Goal: Contribute content

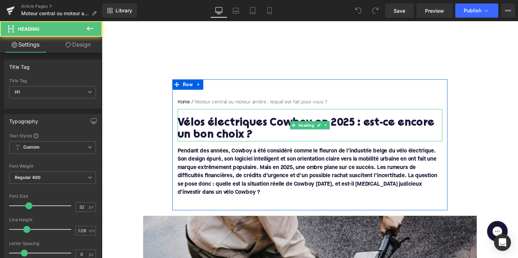
click at [263, 127] on h1 "Vélos électriques Cowboy en 2025 : est-ce encore un bon choix ?" at bounding box center [316, 132] width 272 height 25
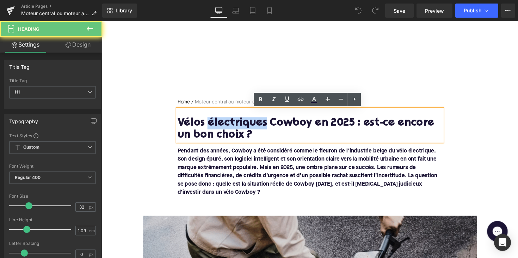
click at [263, 127] on h1 "Vélos électriques Cowboy en 2025 : est-ce encore un bon choix ?" at bounding box center [316, 132] width 272 height 25
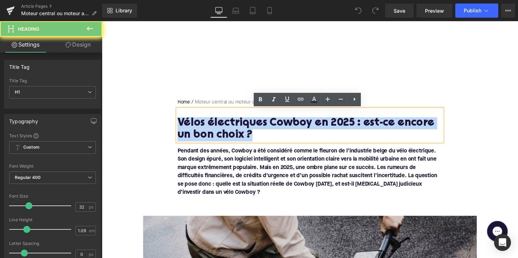
click at [263, 127] on h1 "Vélos électriques Cowboy en 2025 : est-ce encore un bon choix ?" at bounding box center [316, 132] width 272 height 25
paste div
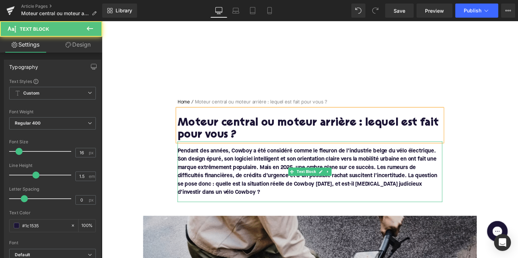
click at [230, 190] on font "Pendant des années, Cowboy a été considéré comme le fleuron de l’industrie belg…" at bounding box center [313, 175] width 266 height 48
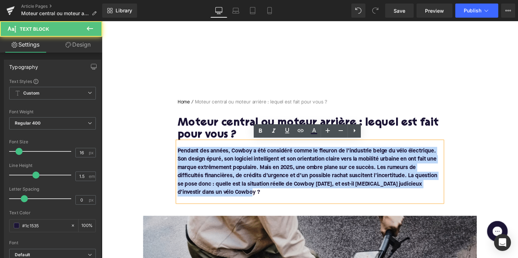
drag, startPoint x: 226, startPoint y: 198, endPoint x: 171, endPoint y: 149, distance: 74.2
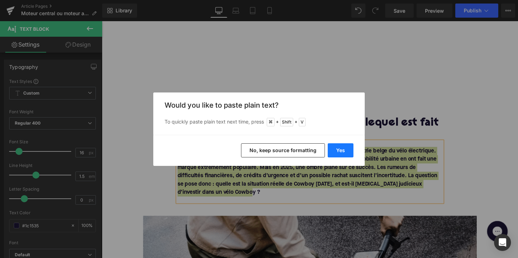
click at [340, 151] on button "Yes" at bounding box center [341, 150] width 26 height 14
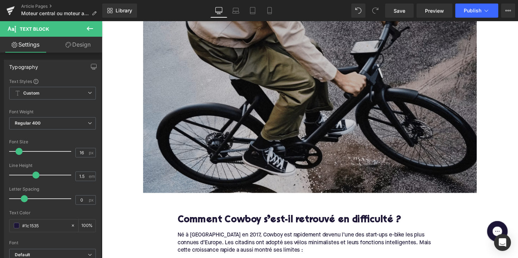
scroll to position [231, 0]
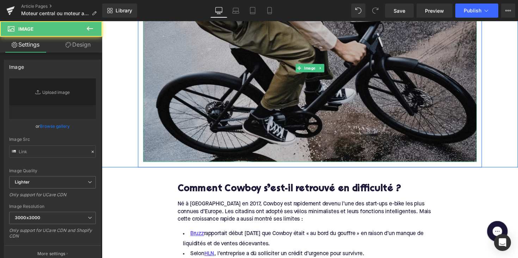
type input "[URL][DOMAIN_NAME]"
click at [281, 137] on img at bounding box center [315, 69] width 342 height 193
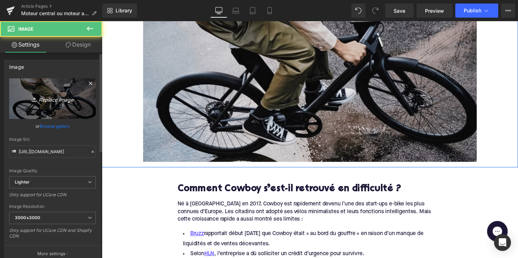
click at [45, 105] on link "Replace Image" at bounding box center [52, 98] width 87 height 41
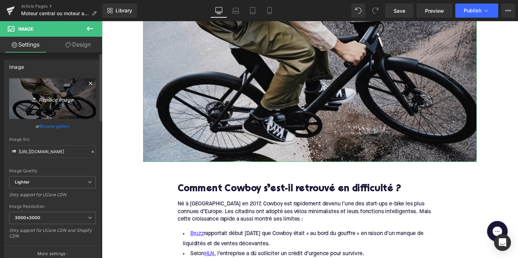
type input "C:\fakepath\zoommotorebike.png"
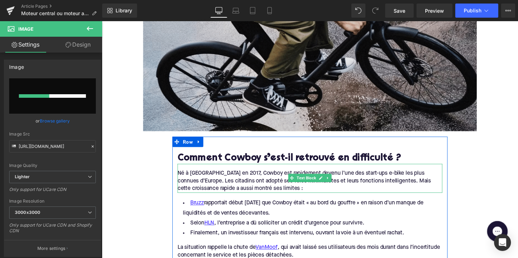
scroll to position [298, 0]
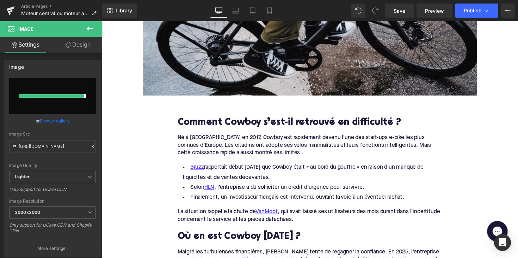
type input "[URL][DOMAIN_NAME]"
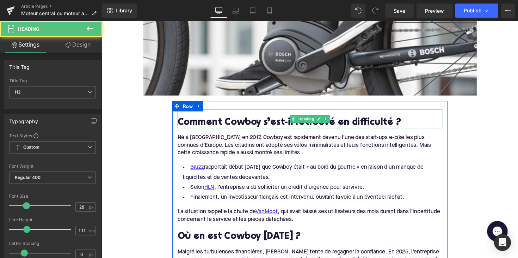
click at [265, 127] on h2 "Comment Cowboy s’est-il retrouvé en difficulté ?" at bounding box center [316, 125] width 272 height 11
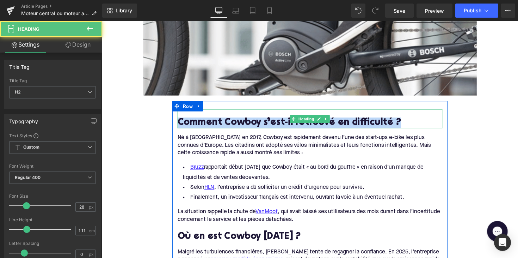
click at [265, 127] on h2 "Comment Cowboy s’est-il retrouvé en difficulté ?" at bounding box center [316, 125] width 272 height 11
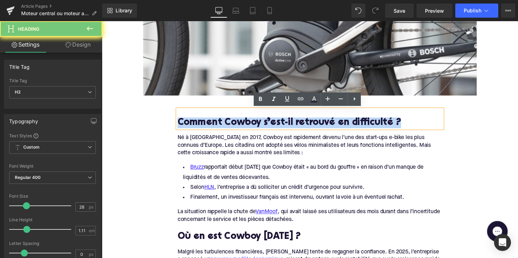
paste div
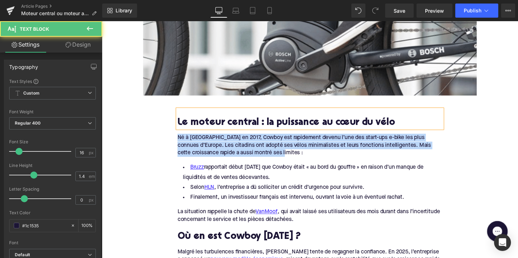
drag, startPoint x: 297, startPoint y: 155, endPoint x: 176, endPoint y: 138, distance: 121.5
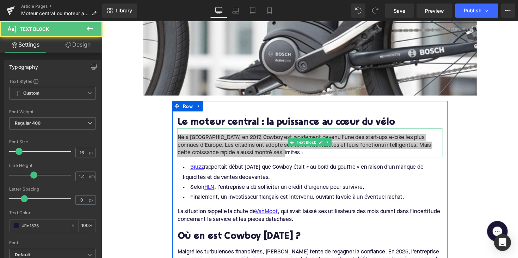
drag, startPoint x: 293, startPoint y: 232, endPoint x: 275, endPoint y: 144, distance: 90.8
click at [275, 144] on span "Né à [GEOGRAPHIC_DATA] en 2017, Cowboy est rapidement devenu l’une des start-up…" at bounding box center [310, 149] width 260 height 22
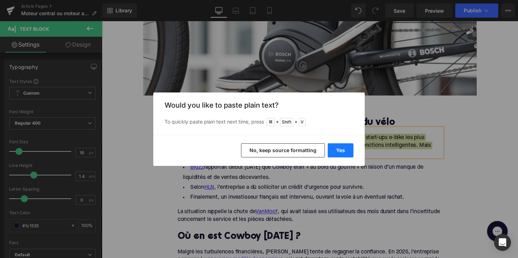
click at [344, 152] on button "Yes" at bounding box center [341, 150] width 26 height 14
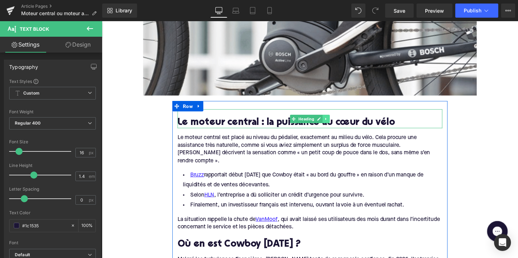
click at [331, 121] on icon at bounding box center [331, 121] width 1 height 2
click at [326, 121] on icon at bounding box center [328, 121] width 4 height 4
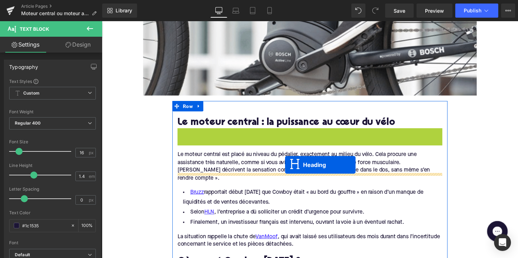
drag, startPoint x: 299, startPoint y: 141, endPoint x: 289, endPoint y: 170, distance: 31.0
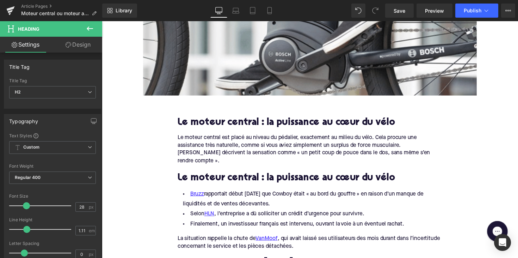
click at [254, 177] on h2 "Le moteur central : la puissance au cœur du vélo" at bounding box center [316, 182] width 272 height 11
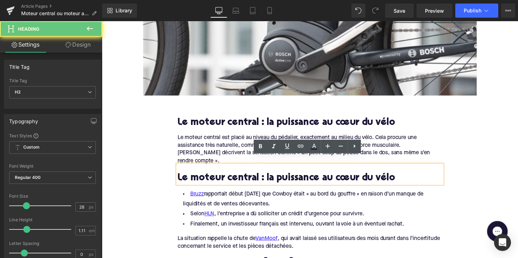
click at [254, 177] on h2 "Le moteur central : la puissance au cœur du vélo" at bounding box center [316, 182] width 272 height 11
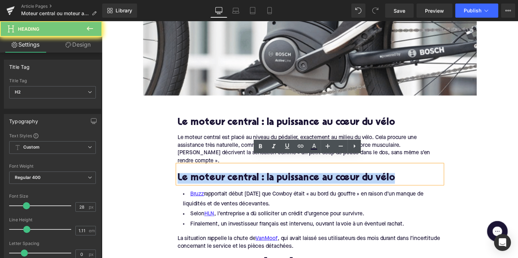
paste div
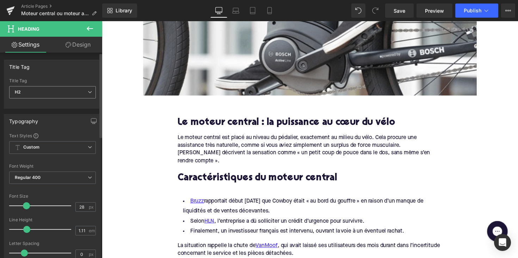
click at [69, 101] on div "H2 H1 H2 H3 H4 H5 H6" at bounding box center [52, 94] width 87 height 16
click at [69, 96] on span "H2" at bounding box center [52, 92] width 87 height 12
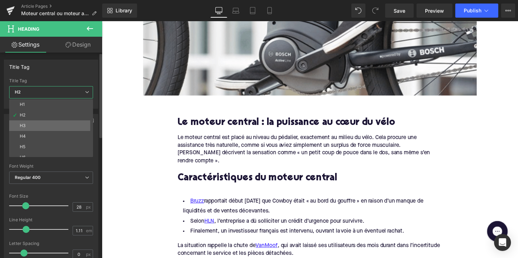
click at [63, 123] on li "H3" at bounding box center [52, 125] width 87 height 11
type input "24"
type input "1.29"
type input "100"
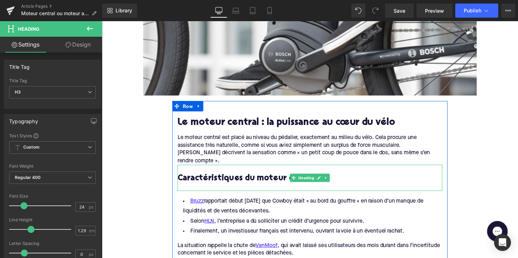
click at [182, 188] on div at bounding box center [316, 191] width 272 height 7
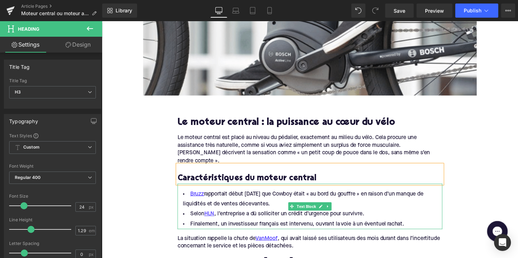
click at [310, 226] on span "Finalement, un investisseur français est intervenu, ouvrant la voie à un éventu…" at bounding box center [302, 229] width 219 height 6
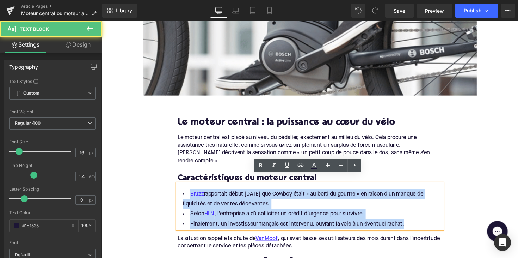
drag, startPoint x: 411, startPoint y: 218, endPoint x: 182, endPoint y: 189, distance: 230.5
click at [182, 193] on ul "Bruzz rapportait début [DATE] que Cowboy était « au bord du gouffre » en raison…" at bounding box center [316, 213] width 272 height 41
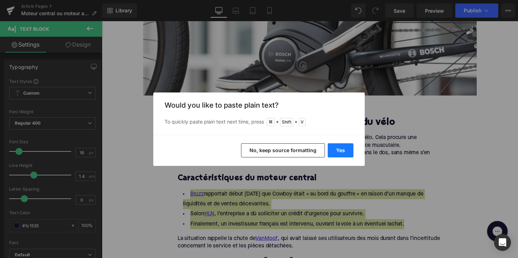
click at [343, 146] on button "Yes" at bounding box center [341, 150] width 26 height 14
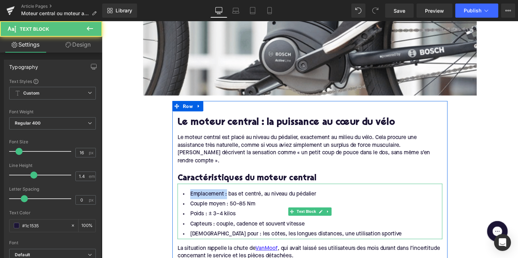
drag, startPoint x: 227, startPoint y: 189, endPoint x: 171, endPoint y: 189, distance: 56.4
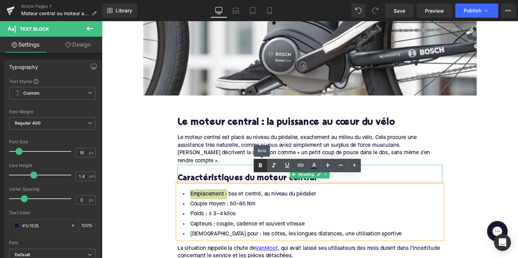
click at [264, 168] on icon at bounding box center [260, 165] width 8 height 8
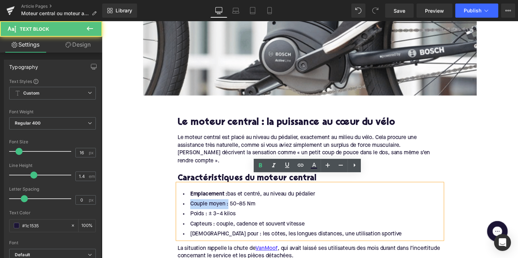
drag, startPoint x: 229, startPoint y: 201, endPoint x: 181, endPoint y: 201, distance: 47.6
click at [181, 204] on li "Couple moyen : 50–85 Nm" at bounding box center [316, 209] width 272 height 10
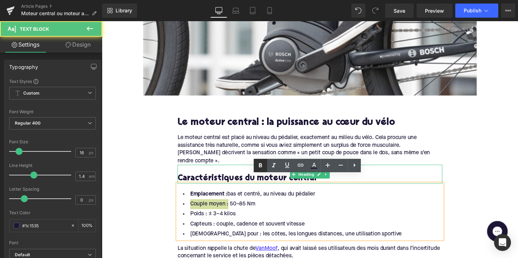
click at [255, 165] on link at bounding box center [260, 165] width 13 height 13
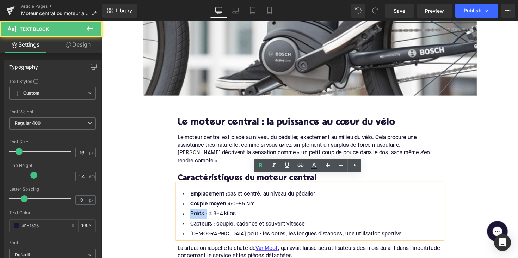
drag, startPoint x: 206, startPoint y: 211, endPoint x: 181, endPoint y: 211, distance: 25.4
click at [181, 214] on li "Poids : ± 3–4 kilos" at bounding box center [316, 219] width 272 height 10
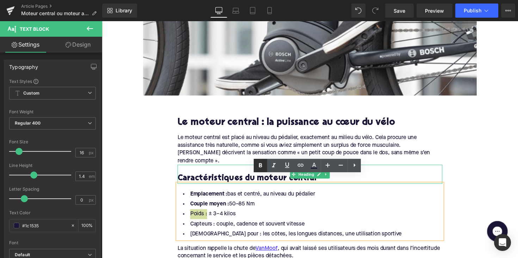
click at [259, 167] on icon at bounding box center [260, 165] width 8 height 8
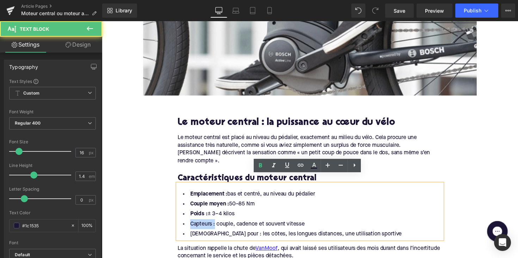
drag, startPoint x: 215, startPoint y: 221, endPoint x: 179, endPoint y: 221, distance: 36.3
click at [180, 224] on li "Capteurs : couple, cadence et souvent vitesse" at bounding box center [316, 229] width 272 height 10
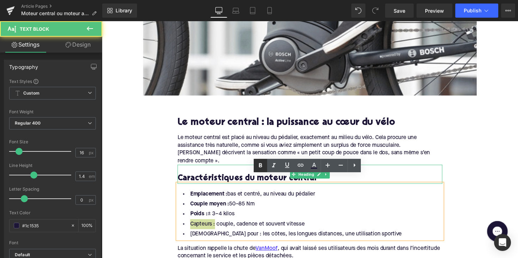
click at [261, 162] on icon at bounding box center [260, 165] width 8 height 8
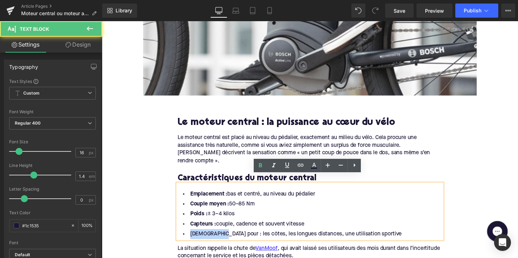
drag, startPoint x: 218, startPoint y: 231, endPoint x: 182, endPoint y: 229, distance: 35.7
click at [182, 234] on li "[DEMOGRAPHIC_DATA] pour : les côtes, les longues distances, une utilisation spo…" at bounding box center [316, 239] width 272 height 10
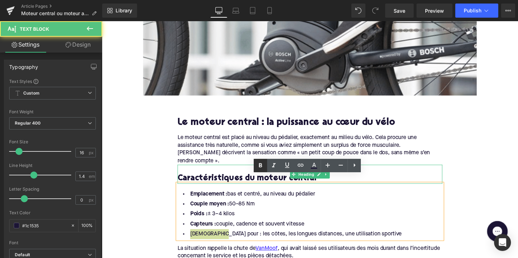
click at [258, 167] on icon at bounding box center [260, 165] width 8 height 8
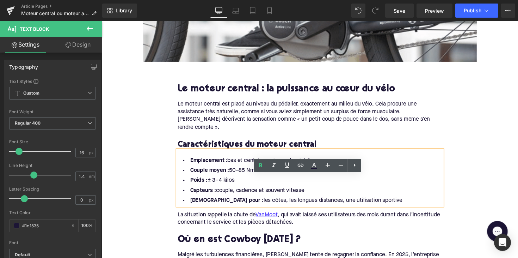
scroll to position [387, 0]
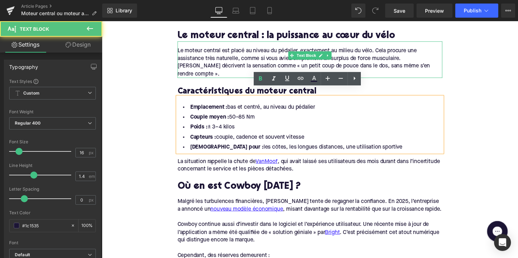
click at [246, 66] on div "Le moteur central est placé au niveau du pédalier, exactement au milieu du vélo…" at bounding box center [316, 64] width 272 height 32
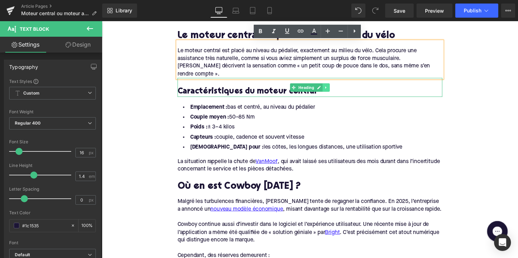
click at [328, 85] on link at bounding box center [331, 89] width 7 height 8
click at [326, 87] on icon at bounding box center [328, 89] width 4 height 4
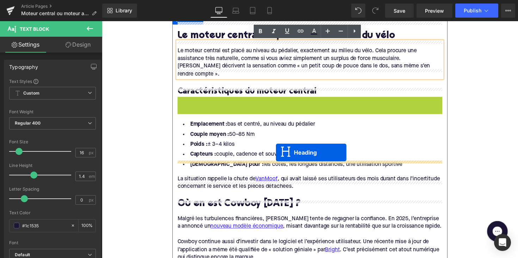
drag, startPoint x: 298, startPoint y: 98, endPoint x: 279, endPoint y: 158, distance: 62.4
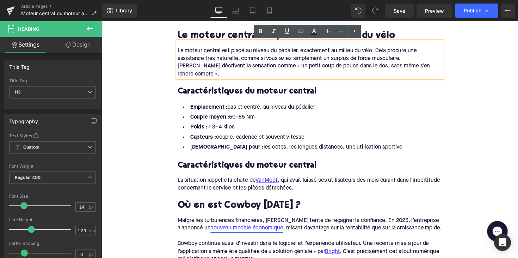
click at [219, 164] on h3 "Caractéristiques du moteur central" at bounding box center [316, 169] width 272 height 11
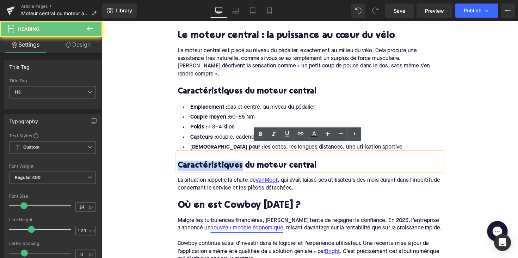
click at [219, 164] on h3 "Caractéristiques du moteur central" at bounding box center [316, 169] width 272 height 11
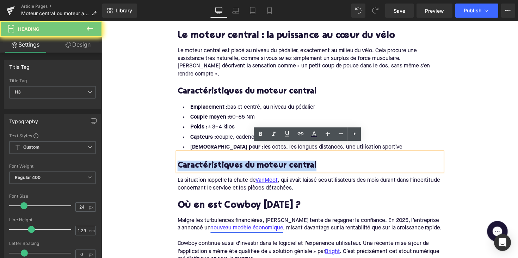
paste div
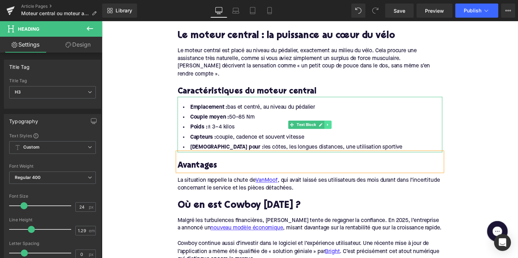
click at [333, 125] on icon at bounding box center [334, 127] width 4 height 4
click at [328, 125] on icon at bounding box center [330, 127] width 4 height 4
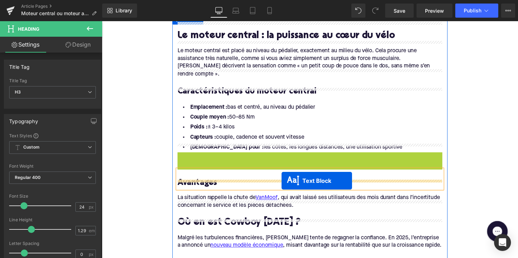
drag, startPoint x: 295, startPoint y: 172, endPoint x: 286, endPoint y: 184, distance: 15.3
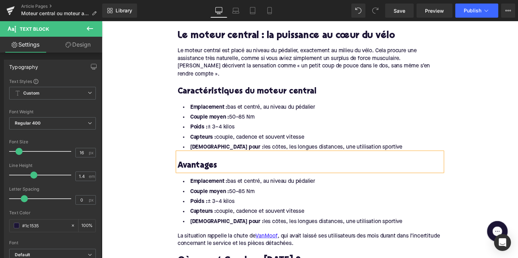
click at [300, 221] on li "[DEMOGRAPHIC_DATA] pour : les côtes, les longues distances, une utilisation spo…" at bounding box center [316, 226] width 272 height 10
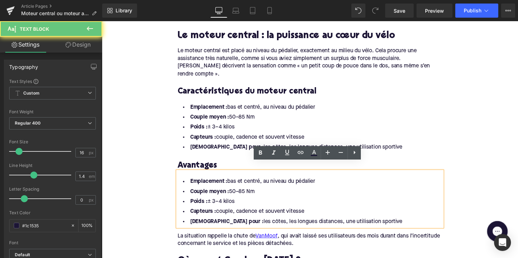
click at [364, 221] on li "[DEMOGRAPHIC_DATA] pour : les côtes, les longues distances, une utilisation spo…" at bounding box center [316, 226] width 272 height 10
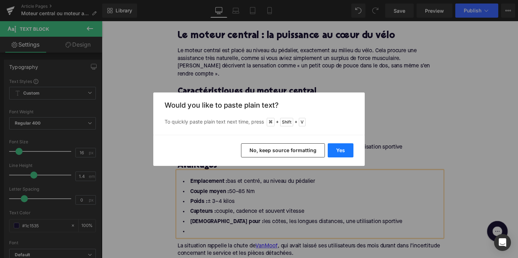
click at [341, 148] on button "Yes" at bounding box center [341, 150] width 26 height 14
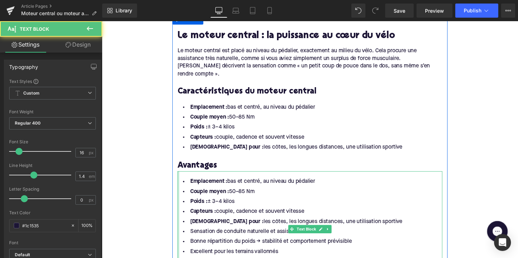
drag, startPoint x: 365, startPoint y: 217, endPoint x: 179, endPoint y: 177, distance: 190.1
click at [180, 177] on div "Emplacement : bas et centré, au niveau du pédalier Couple moyen : 50–85 Nm Poid…" at bounding box center [316, 234] width 272 height 118
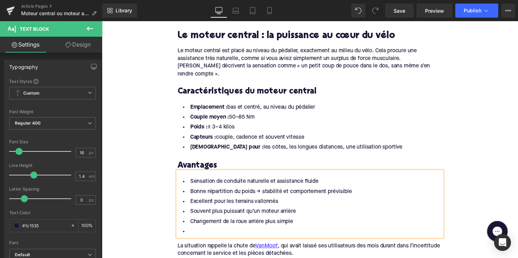
click at [202, 232] on li at bounding box center [316, 237] width 272 height 10
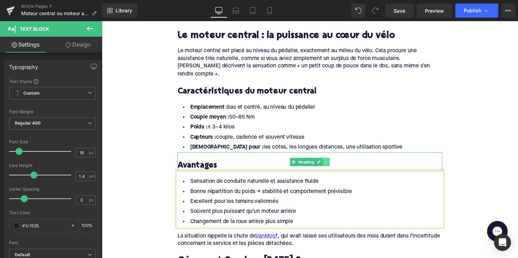
click at [331, 163] on icon at bounding box center [332, 165] width 4 height 4
click at [324, 161] on link at bounding box center [327, 165] width 7 height 8
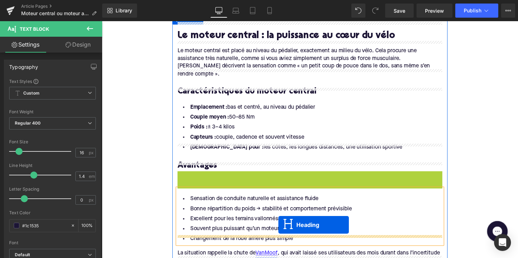
scroll to position [408, 0]
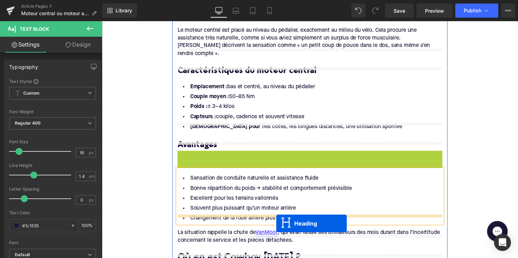
drag, startPoint x: 297, startPoint y: 175, endPoint x: 281, endPoint y: 235, distance: 62.1
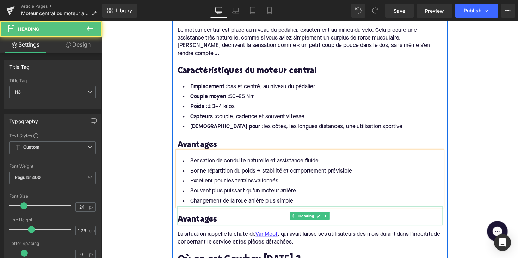
scroll to position [429, 0]
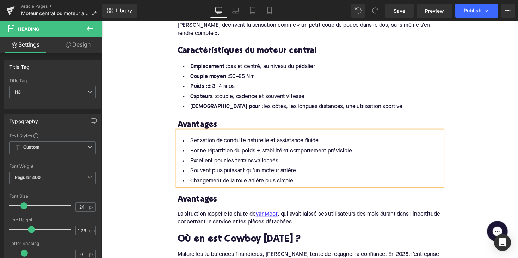
click at [199, 199] on h3 "Avantages" at bounding box center [316, 204] width 272 height 11
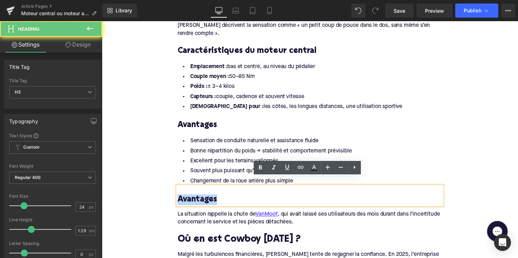
paste div
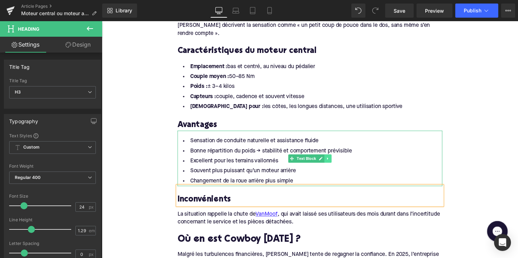
click at [333, 160] on icon at bounding box center [334, 162] width 4 height 4
click at [331, 158] on link at bounding box center [330, 162] width 7 height 8
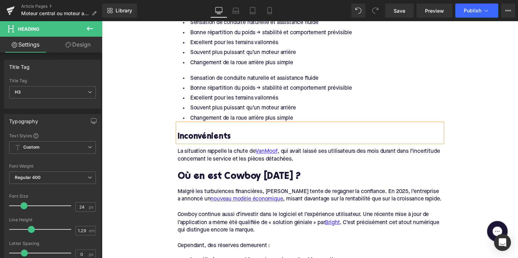
scroll to position [539, 0]
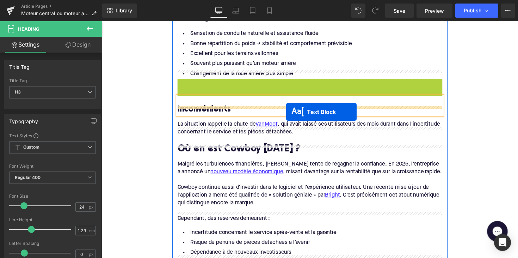
drag, startPoint x: 297, startPoint y: 99, endPoint x: 291, endPoint y: 113, distance: 15.3
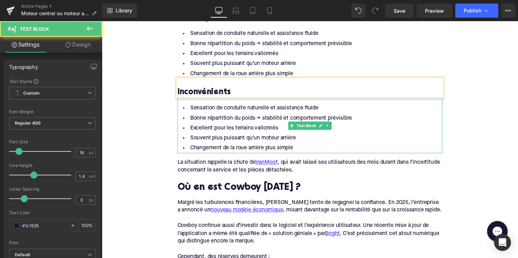
click at [295, 146] on li "Changement de la roue arrière plus simple" at bounding box center [316, 151] width 272 height 10
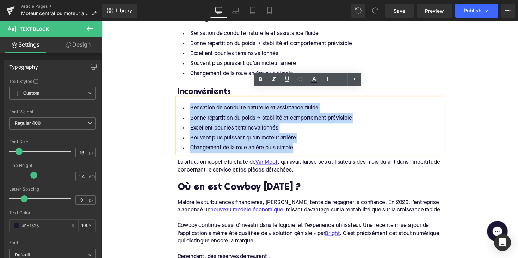
drag, startPoint x: 301, startPoint y: 141, endPoint x: 187, endPoint y: 100, distance: 121.0
click at [187, 105] on ul "Sensation de conduite naturelle et assistance fluide Bonne répartition du poids…" at bounding box center [316, 130] width 272 height 51
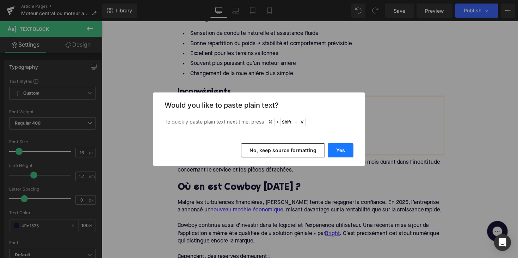
click at [341, 151] on button "Yes" at bounding box center [341, 150] width 26 height 14
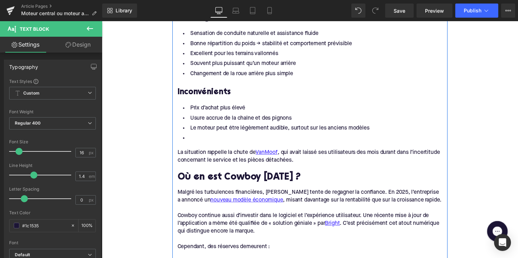
click at [250, 136] on li at bounding box center [316, 141] width 272 height 10
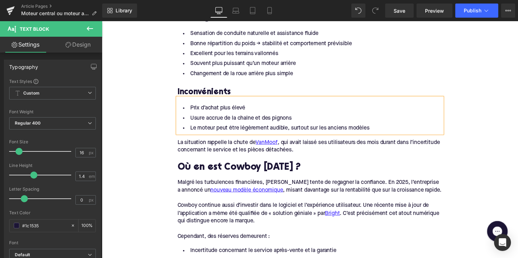
click at [219, 144] on div "La situation rappelle la chute de [PERSON_NAME] , qui avait laissé ses utilisat…" at bounding box center [316, 149] width 272 height 16
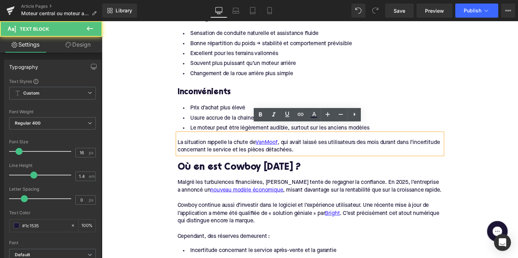
click at [219, 144] on div "La situation rappelle la chute de [PERSON_NAME] , qui avait laissé ses utilisat…" at bounding box center [316, 149] width 272 height 16
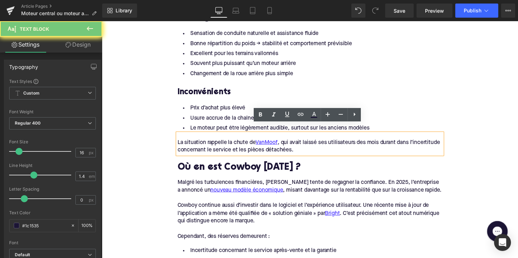
click at [311, 142] on div "La situation rappelle la chute de [PERSON_NAME] , qui avait laissé ses utilisat…" at bounding box center [316, 149] width 272 height 16
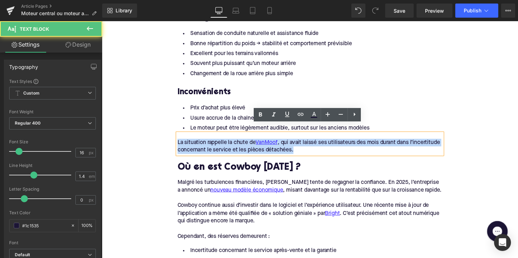
drag, startPoint x: 303, startPoint y: 145, endPoint x: 151, endPoint y: 132, distance: 153.2
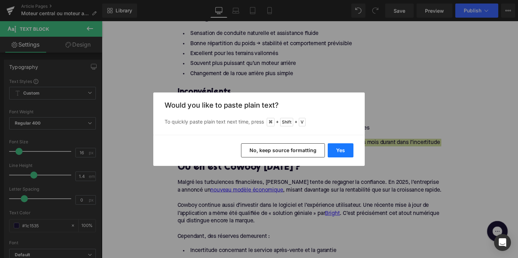
click at [344, 152] on button "Yes" at bounding box center [341, 150] width 26 height 14
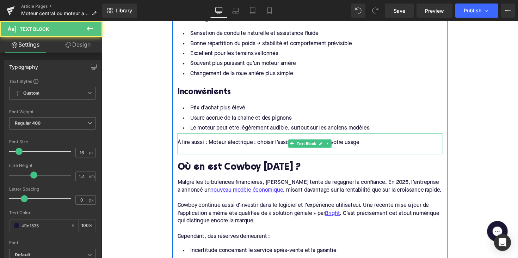
click at [194, 149] on div at bounding box center [316, 153] width 272 height 8
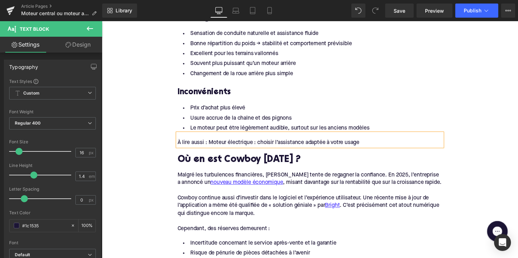
click at [239, 158] on h2 "Où en est Cowboy [DATE] ?" at bounding box center [316, 163] width 272 height 11
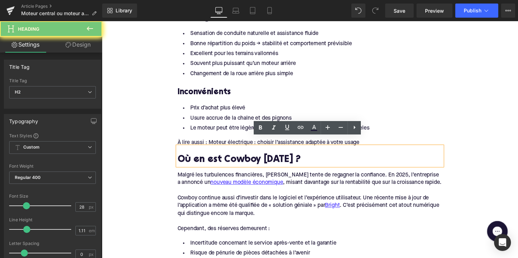
click at [239, 158] on h2 "Où en est Cowboy [DATE] ?" at bounding box center [316, 163] width 272 height 11
paste div
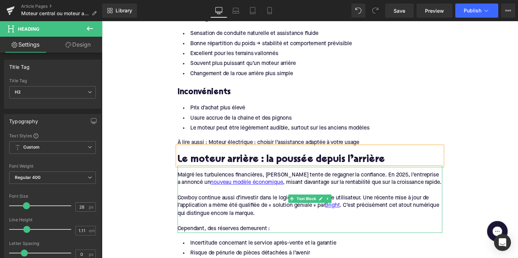
click at [277, 230] on div "Cependant, des réserves demeurent :" at bounding box center [316, 234] width 272 height 8
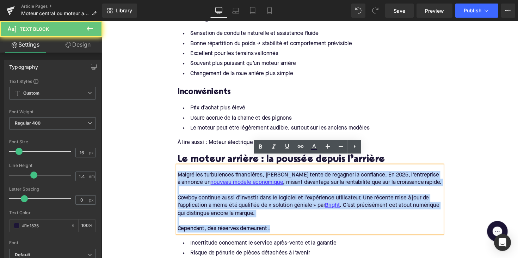
drag, startPoint x: 277, startPoint y: 223, endPoint x: 171, endPoint y: 155, distance: 126.2
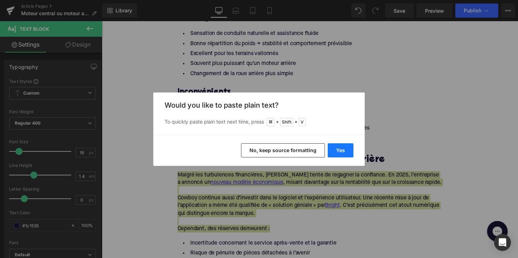
click at [348, 153] on button "Yes" at bounding box center [341, 150] width 26 height 14
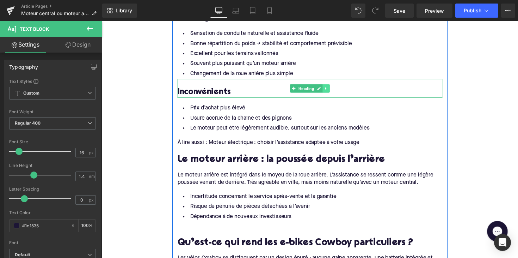
click at [331, 88] on icon at bounding box center [332, 90] width 4 height 4
click at [327, 88] on icon at bounding box center [328, 90] width 4 height 4
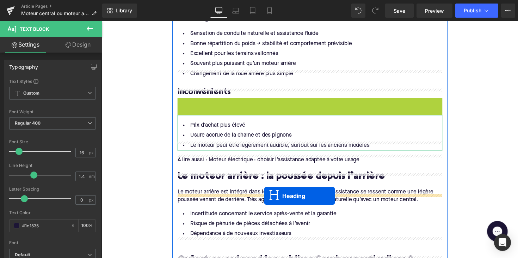
drag, startPoint x: 298, startPoint y: 102, endPoint x: 268, endPoint y: 200, distance: 102.9
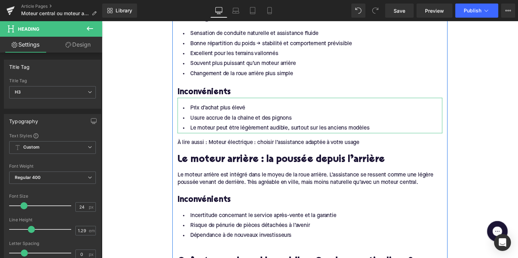
scroll to position [596, 0]
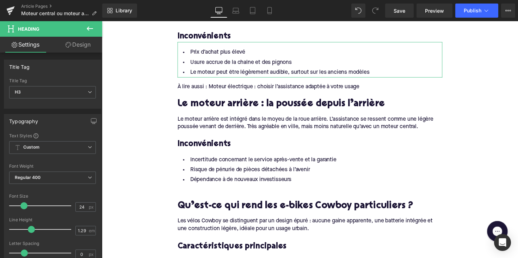
click at [214, 142] on h3 "Inconvénients" at bounding box center [316, 147] width 272 height 11
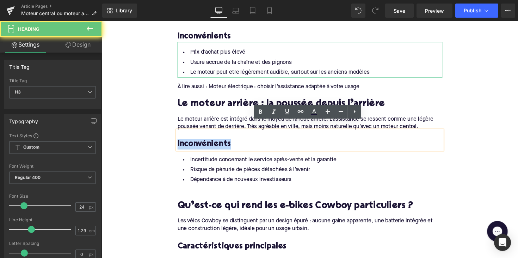
click at [214, 142] on h3 "Inconvénients" at bounding box center [316, 147] width 272 height 11
paste div
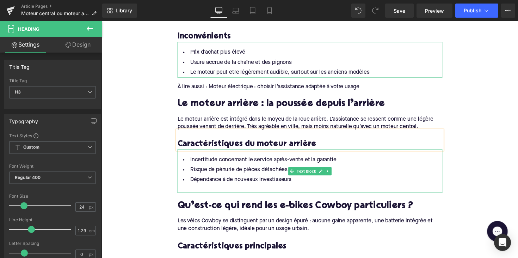
click at [298, 179] on li "Dépendance à de nouveaux investisseurs" at bounding box center [316, 184] width 272 height 10
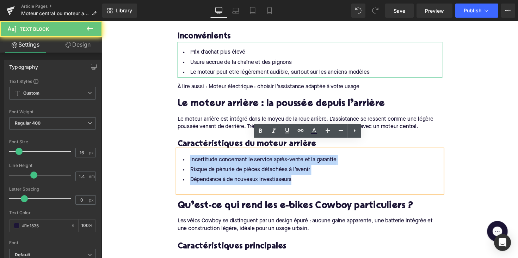
drag, startPoint x: 303, startPoint y: 174, endPoint x: 189, endPoint y: 147, distance: 116.9
click at [189, 153] on div "Incertitude concernant le service après-vente et la garantie Risque de pénurie …" at bounding box center [316, 175] width 272 height 44
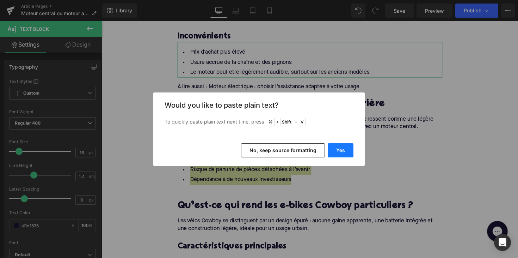
click at [334, 153] on button "Yes" at bounding box center [341, 150] width 26 height 14
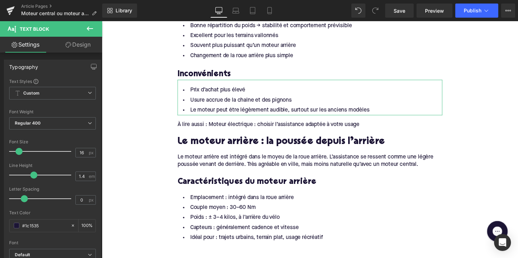
scroll to position [602, 0]
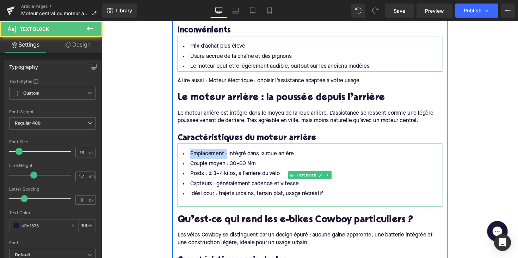
drag, startPoint x: 227, startPoint y: 150, endPoint x: 185, endPoint y: 150, distance: 42.0
click at [185, 152] on li "Emplacement : intégré dans la roue arrière" at bounding box center [316, 157] width 272 height 10
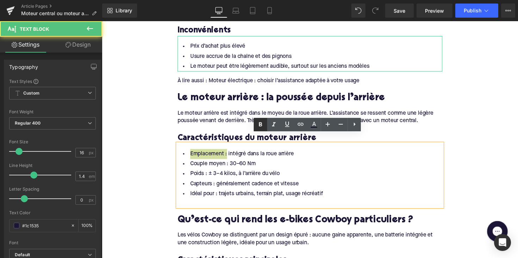
click at [261, 128] on icon at bounding box center [260, 124] width 8 height 8
drag, startPoint x: 229, startPoint y: 159, endPoint x: 172, endPoint y: 157, distance: 57.5
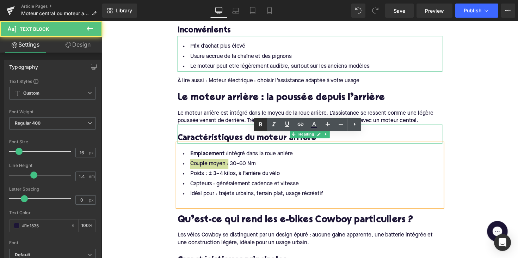
click at [260, 127] on icon at bounding box center [260, 124] width 8 height 8
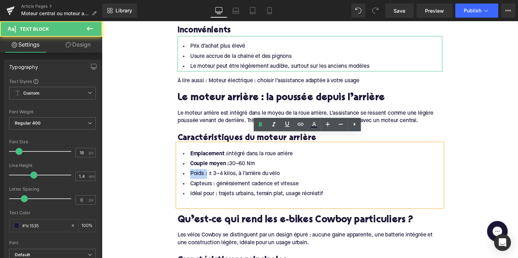
drag, startPoint x: 206, startPoint y: 169, endPoint x: 184, endPoint y: 170, distance: 22.2
click at [184, 172] on li "Poids : ± 3–4 kilos, à l’arrière du vélo" at bounding box center [316, 177] width 272 height 10
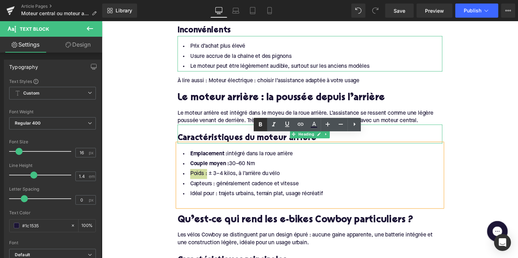
click at [259, 125] on icon at bounding box center [260, 124] width 8 height 8
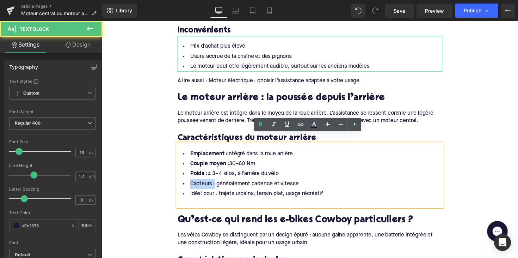
drag, startPoint x: 216, startPoint y: 178, endPoint x: 177, endPoint y: 178, distance: 39.2
click at [180, 178] on div "Emplacement : intégré dans la roue arrière Couple moyen : 30–60 Nm Poids : ± 3–…" at bounding box center [316, 178] width 272 height 65
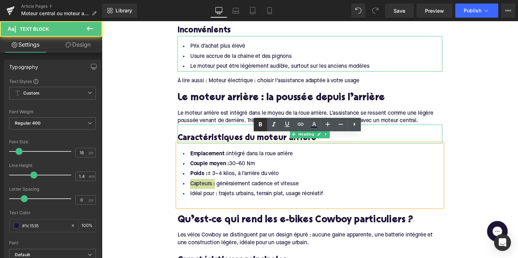
click at [264, 125] on icon at bounding box center [260, 124] width 8 height 8
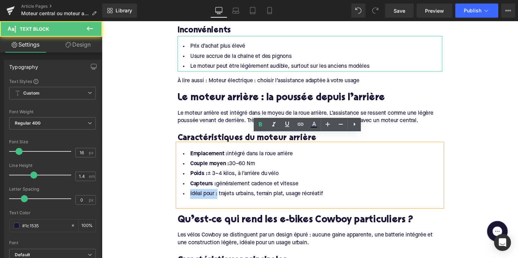
drag, startPoint x: 218, startPoint y: 189, endPoint x: 182, endPoint y: 188, distance: 35.6
click at [182, 193] on li "Idéal pour : trajets urbains, terrain plat, usage récréatif" at bounding box center [316, 198] width 272 height 10
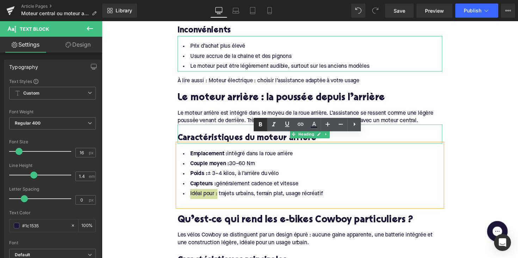
click at [260, 125] on icon at bounding box center [260, 124] width 3 height 4
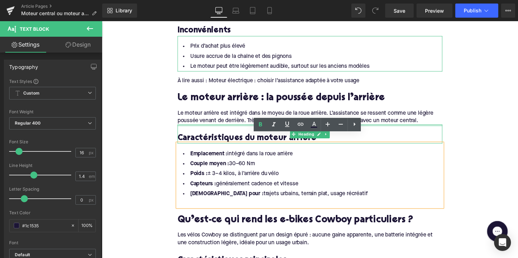
click at [255, 111] on div "Le moteur arrière est intégré dans le moyeu de la roue arrière. L’assistance se…" at bounding box center [316, 119] width 272 height 16
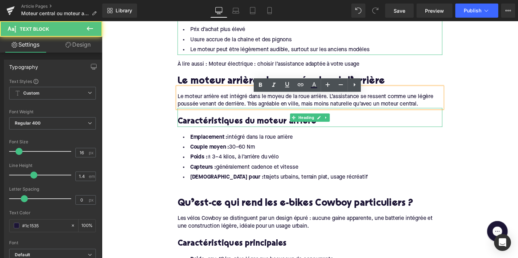
scroll to position [627, 0]
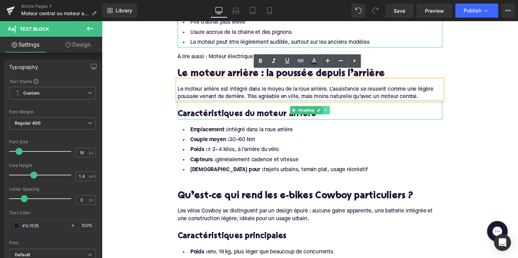
click at [331, 110] on icon at bounding box center [332, 112] width 4 height 4
click at [329, 108] on link at bounding box center [327, 112] width 7 height 8
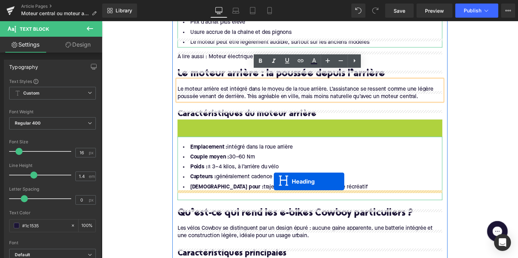
drag, startPoint x: 298, startPoint y: 123, endPoint x: 278, endPoint y: 185, distance: 64.8
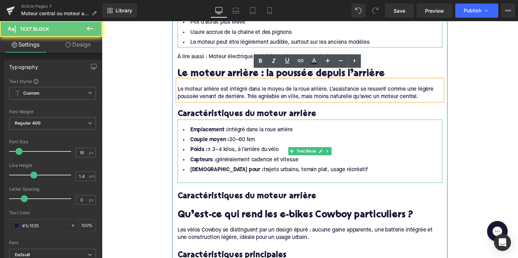
click at [220, 178] on div at bounding box center [316, 182] width 272 height 8
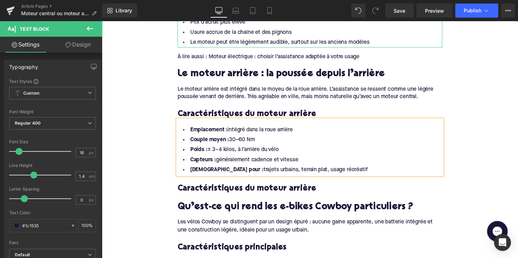
click at [229, 187] on h3 "Caractéristiques du moteur arrière" at bounding box center [316, 192] width 272 height 11
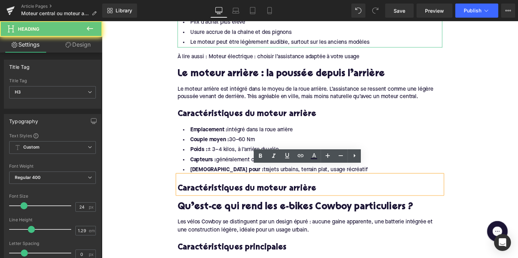
click at [229, 187] on h3 "Caractéristiques du moteur arrière" at bounding box center [316, 192] width 272 height 11
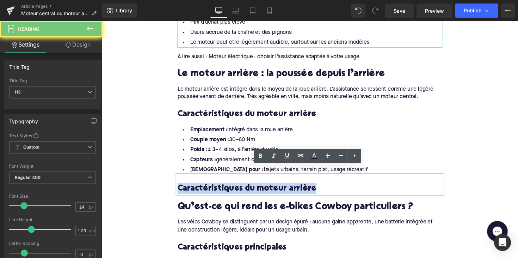
paste div
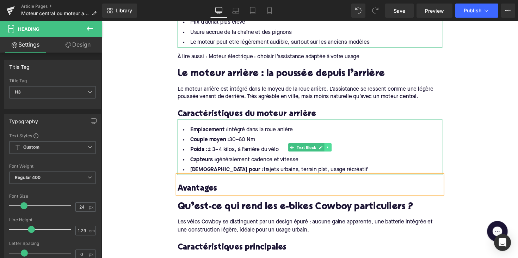
click at [331, 146] on link at bounding box center [333, 150] width 7 height 8
click at [329, 148] on icon at bounding box center [330, 150] width 4 height 4
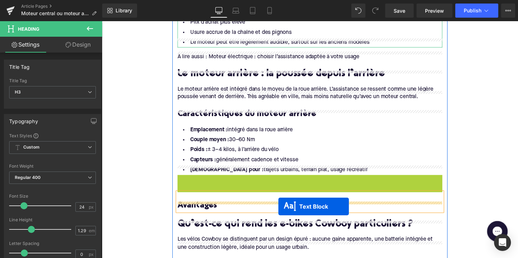
drag, startPoint x: 296, startPoint y: 198, endPoint x: 283, endPoint y: 207, distance: 15.9
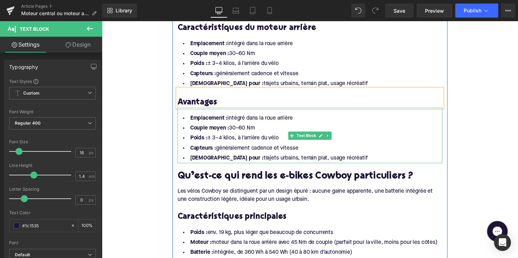
scroll to position [726, 0]
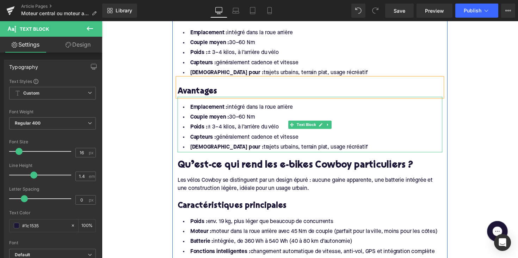
click at [329, 145] on li "Idéal pour : trajets urbains, terrain plat, usage récréatif" at bounding box center [316, 150] width 272 height 10
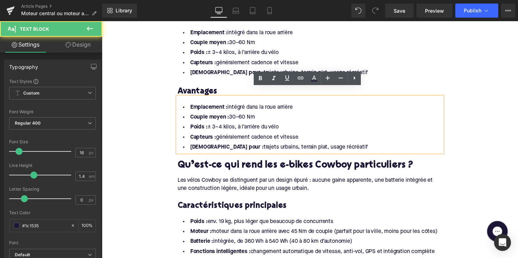
click at [329, 145] on li "Idéal pour : trajets urbains, terrain plat, usage récréatif" at bounding box center [316, 150] width 272 height 10
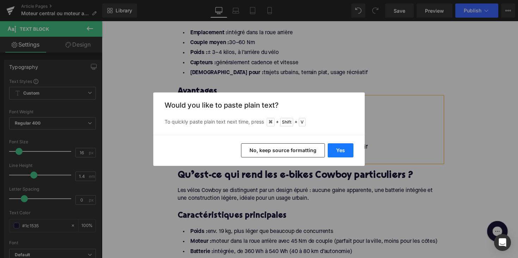
click at [339, 149] on button "Yes" at bounding box center [341, 150] width 26 height 14
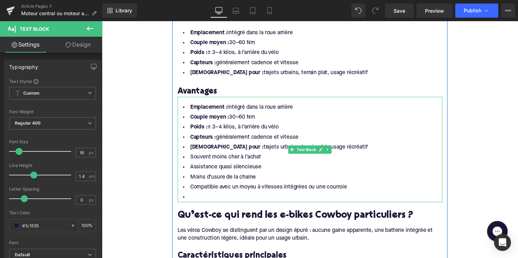
click at [347, 145] on li "Idéal pour : trajets urbains, terrain plat, usage récréatif" at bounding box center [316, 150] width 272 height 10
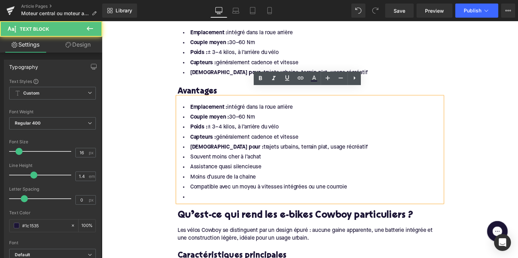
drag, startPoint x: 346, startPoint y: 141, endPoint x: 187, endPoint y: 98, distance: 164.5
click at [187, 104] on ul "Emplacement : intégré dans la roue arrière Couple moyen : 30–60 Nm Poids : ± 3–…" at bounding box center [316, 155] width 272 height 102
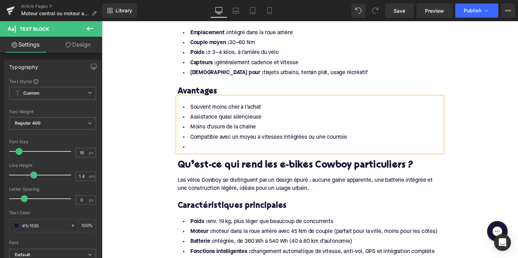
click at [201, 156] on div "Qu’est-ce qui rend les e-bikes Cowboy particuliers ? Heading" at bounding box center [316, 165] width 272 height 19
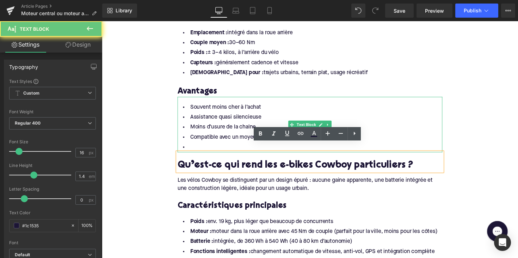
click at [202, 145] on li at bounding box center [316, 150] width 272 height 10
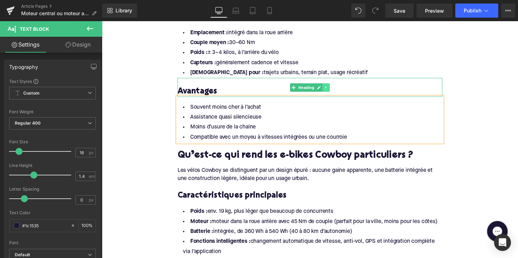
click at [331, 87] on icon at bounding box center [332, 89] width 4 height 4
click at [327, 87] on icon at bounding box center [328, 89] width 4 height 4
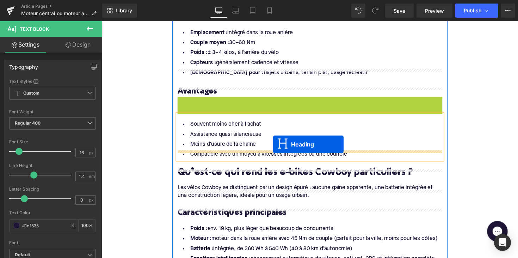
drag, startPoint x: 299, startPoint y: 99, endPoint x: 278, endPoint y: 147, distance: 53.1
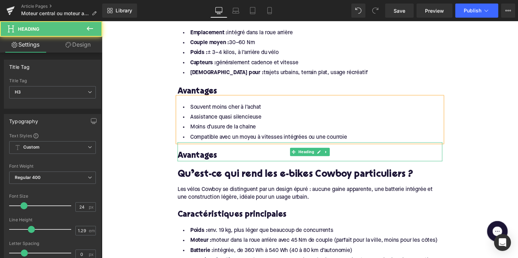
click at [200, 154] on h3 "Avantages" at bounding box center [316, 159] width 272 height 11
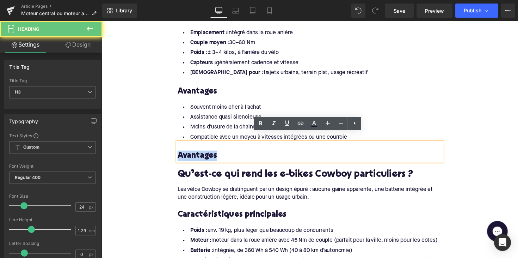
paste div
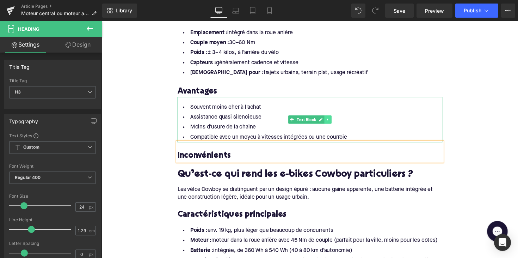
click at [330, 118] on link at bounding box center [333, 122] width 7 height 8
click at [328, 120] on icon at bounding box center [330, 122] width 4 height 4
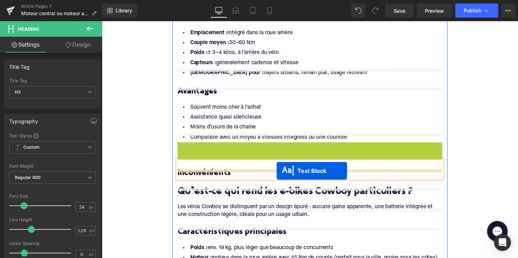
drag, startPoint x: 293, startPoint y: 156, endPoint x: 281, endPoint y: 174, distance: 21.8
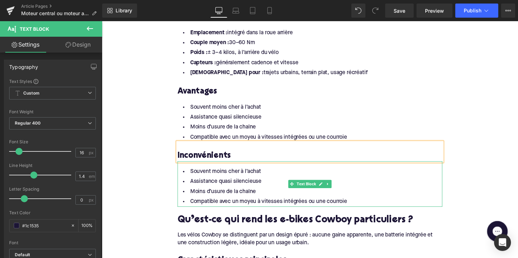
click at [245, 191] on li "Moins d’usure de la chaîne" at bounding box center [316, 196] width 272 height 10
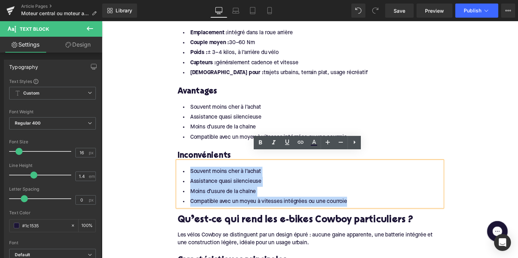
drag, startPoint x: 370, startPoint y: 196, endPoint x: 189, endPoint y: 166, distance: 184.0
click at [189, 170] on ul "Souvent moins cher à l’achat Assistance quasi silencieuse Moins d’usure de la c…" at bounding box center [316, 190] width 272 height 41
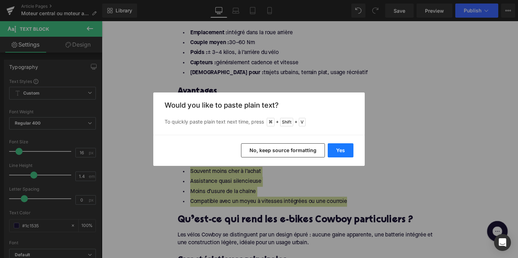
click at [335, 152] on button "Yes" at bounding box center [341, 150] width 26 height 14
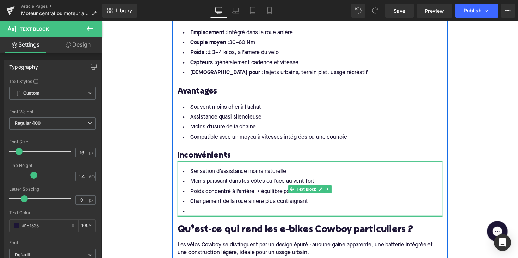
click at [228, 220] on div at bounding box center [316, 221] width 272 height 2
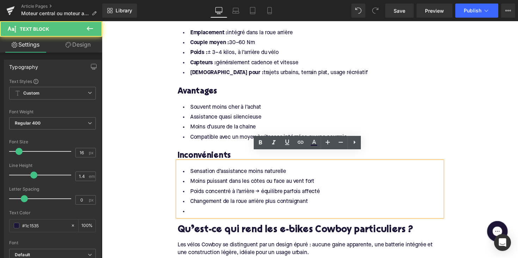
click at [228, 211] on li at bounding box center [316, 216] width 272 height 10
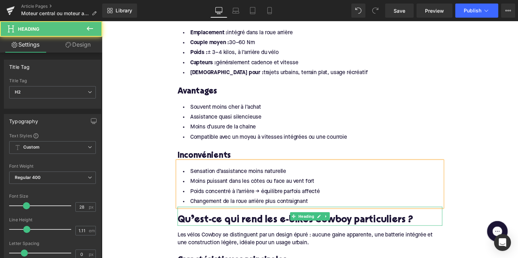
click at [227, 220] on h2 "Qu’est-ce qui rend les e-bikes Cowboy particuliers ?" at bounding box center [316, 225] width 272 height 11
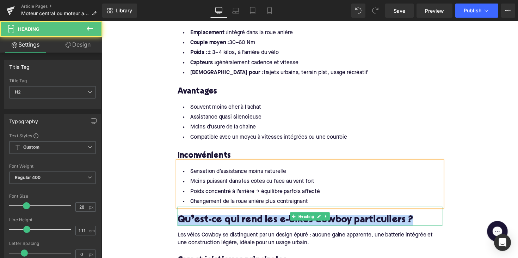
click at [227, 220] on h2 "Qu’est-ce qui rend les e-bikes Cowboy particuliers ?" at bounding box center [316, 225] width 272 height 11
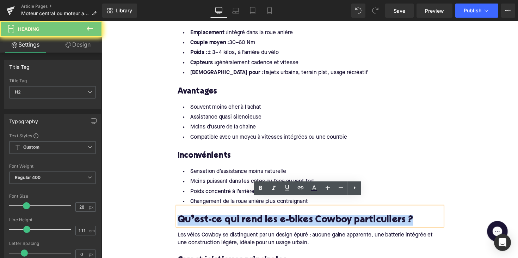
paste div
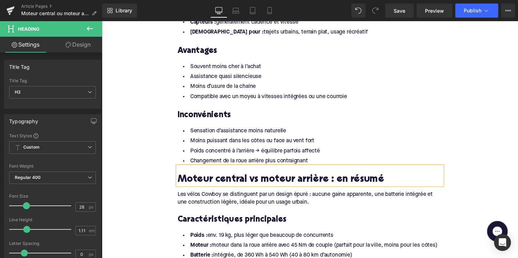
scroll to position [777, 0]
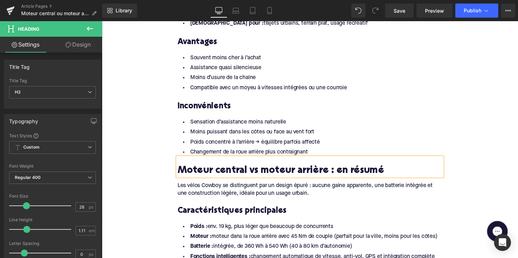
click at [235, 186] on div "Les vélos Cowboy se distinguent par un design épuré : aucune gaine apparente, u…" at bounding box center [316, 194] width 272 height 16
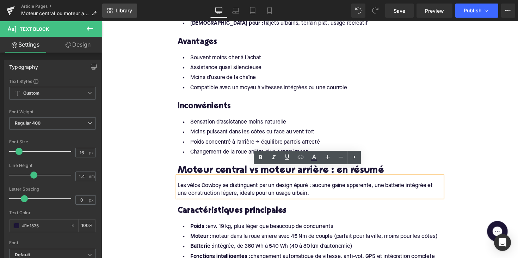
click at [122, 8] on span "Library" at bounding box center [124, 10] width 17 height 6
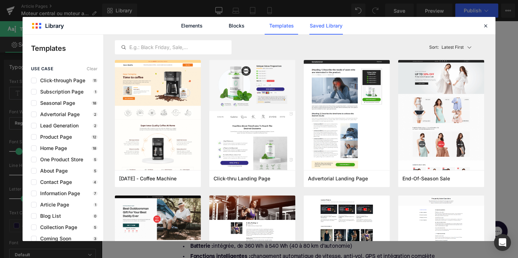
click at [314, 28] on link "Saved Library" at bounding box center [327, 26] width 34 height 18
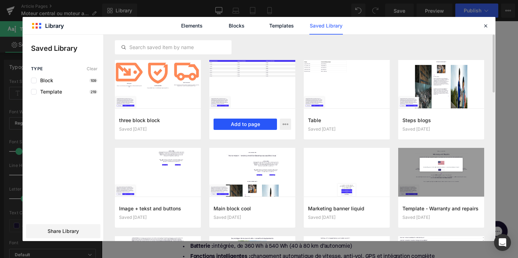
click at [223, 123] on button "Add to page" at bounding box center [245, 124] width 63 height 11
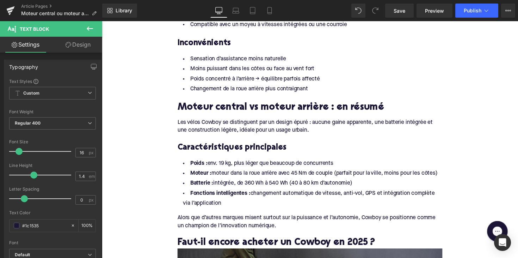
scroll to position [840, 0]
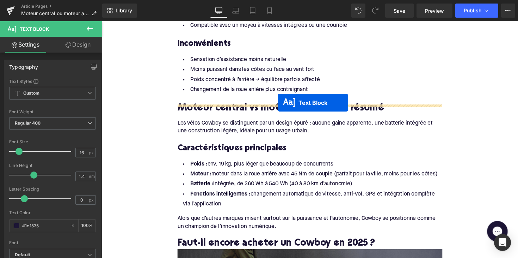
drag, startPoint x: 295, startPoint y: 122, endPoint x: 281, endPoint y: 109, distance: 18.5
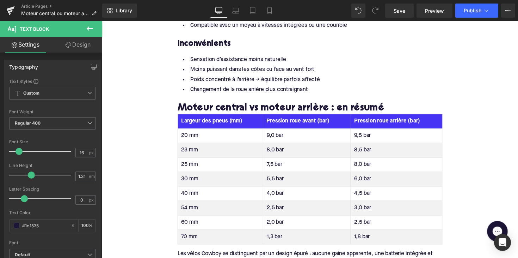
click at [215, 116] on th "Largeur des pneus (mm)" at bounding box center [223, 123] width 87 height 15
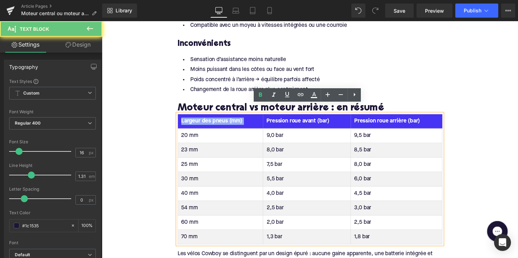
click at [215, 116] on th "Largeur des pneus (mm)" at bounding box center [223, 123] width 87 height 15
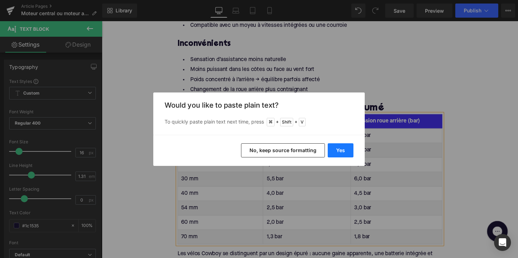
click at [342, 152] on button "Yes" at bounding box center [341, 150] width 26 height 14
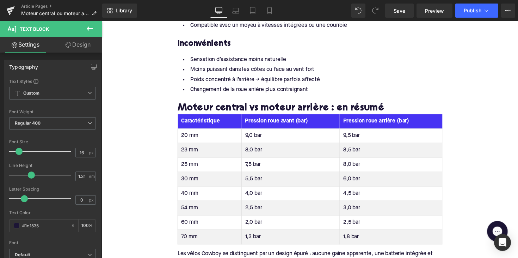
click at [267, 116] on th "Pression roue avant (bar)" at bounding box center [295, 123] width 101 height 15
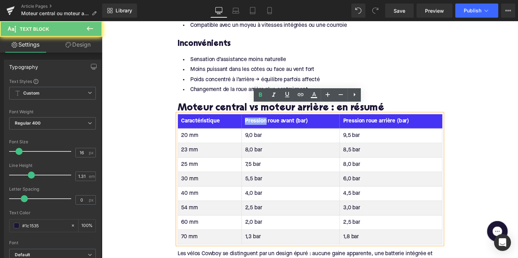
click at [267, 116] on th "Pression roue avant (bar)" at bounding box center [295, 123] width 101 height 15
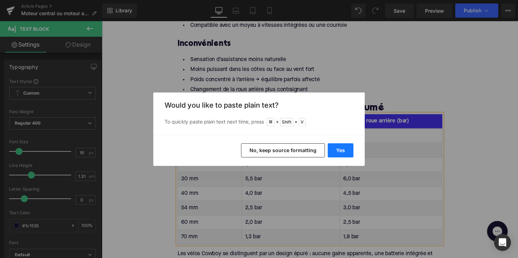
click at [335, 143] on button "Yes" at bounding box center [341, 150] width 26 height 14
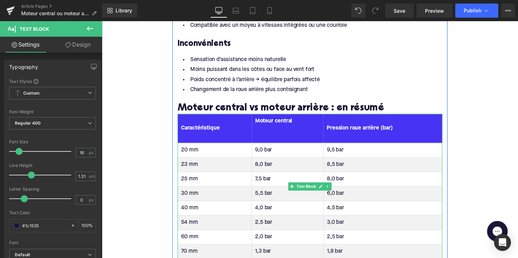
click at [278, 131] on th "Moteur central" at bounding box center [293, 131] width 74 height 30
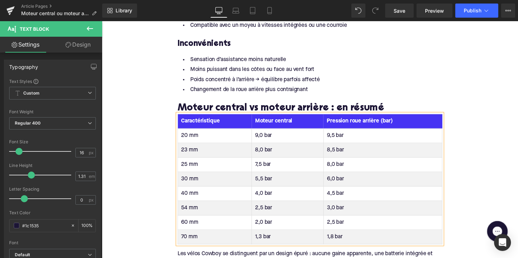
click at [379, 116] on th "Pression roue arrière (bar)" at bounding box center [390, 123] width 122 height 15
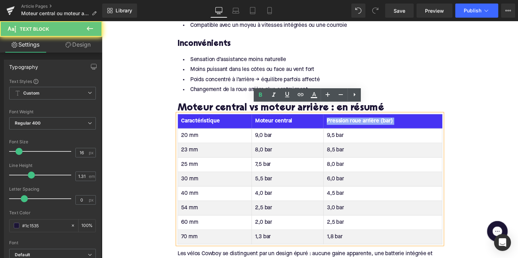
click at [379, 116] on th "Pression roue arrière (bar)" at bounding box center [390, 123] width 122 height 15
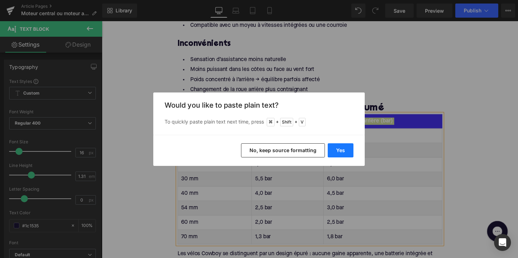
click at [342, 154] on button "Yes" at bounding box center [341, 150] width 26 height 14
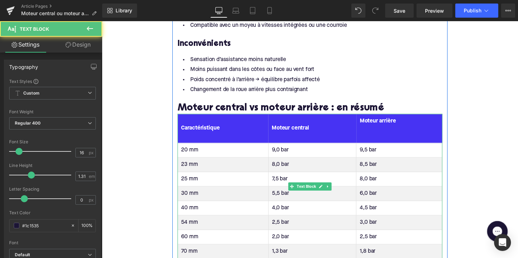
click at [374, 131] on th "Moteur arrière" at bounding box center [407, 131] width 88 height 30
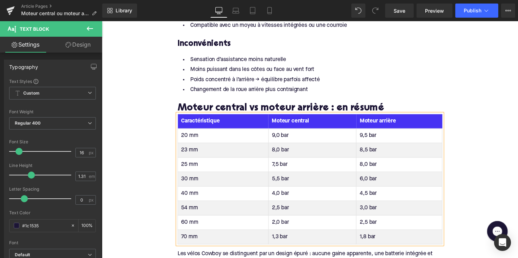
click at [189, 131] on td "20 mm" at bounding box center [226, 138] width 93 height 15
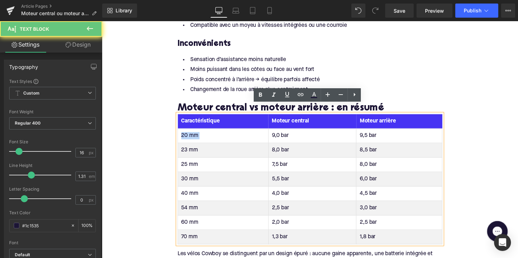
click at [189, 131] on td "20 mm" at bounding box center [226, 138] width 93 height 15
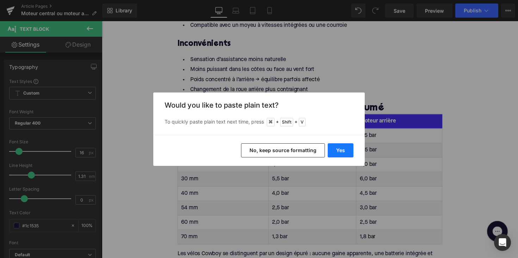
click at [344, 148] on button "Yes" at bounding box center [341, 150] width 26 height 14
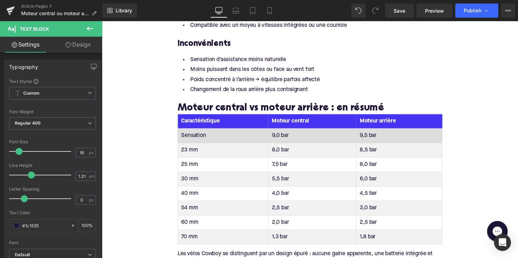
click at [282, 131] on td "9,0 bar" at bounding box center [318, 138] width 90 height 15
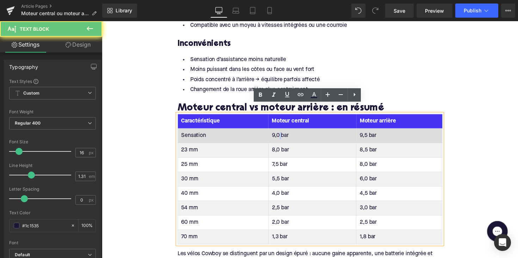
click at [282, 131] on td "9,0 bar" at bounding box center [318, 138] width 90 height 15
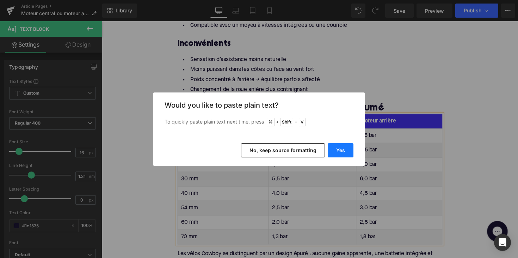
click at [333, 148] on button "Yes" at bounding box center [341, 150] width 26 height 14
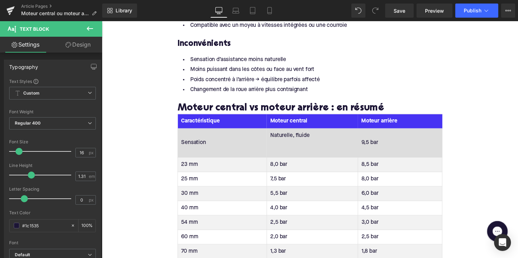
click at [293, 143] on td "Naturelle, fluide" at bounding box center [317, 146] width 93 height 30
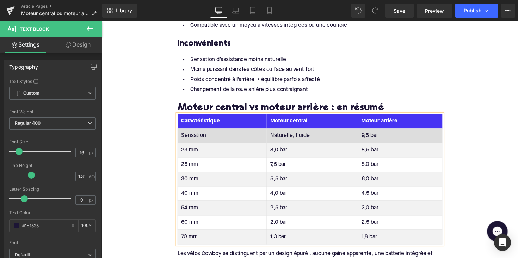
click at [376, 131] on td "9,5 bar" at bounding box center [407, 138] width 86 height 15
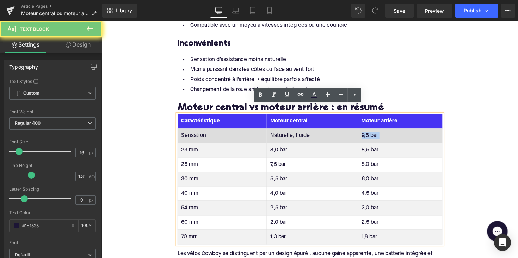
click at [376, 131] on td "9,5 bar" at bounding box center [407, 138] width 86 height 15
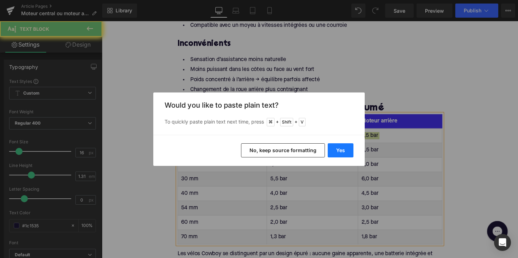
click at [341, 149] on button "Yes" at bounding box center [341, 150] width 26 height 14
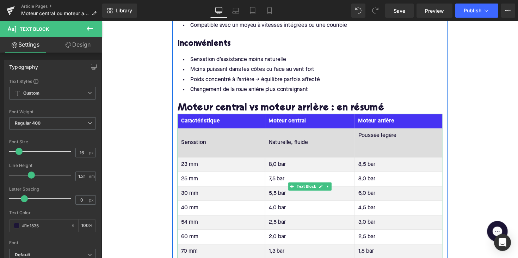
click at [372, 146] on td "Poussée légère" at bounding box center [406, 146] width 90 height 30
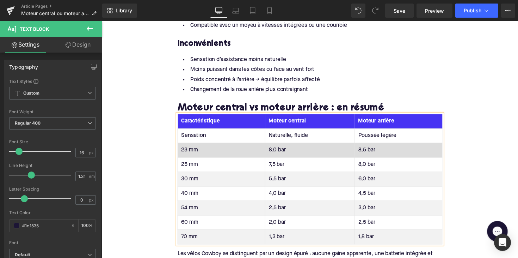
click at [193, 146] on td "23 mm" at bounding box center [225, 153] width 90 height 15
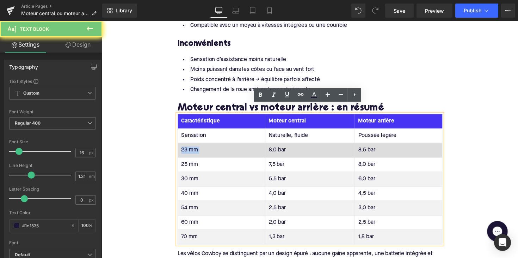
click at [193, 146] on td "23 mm" at bounding box center [225, 153] width 90 height 15
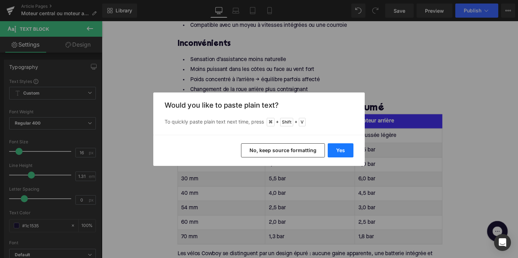
click at [338, 145] on button "Yes" at bounding box center [341, 150] width 26 height 14
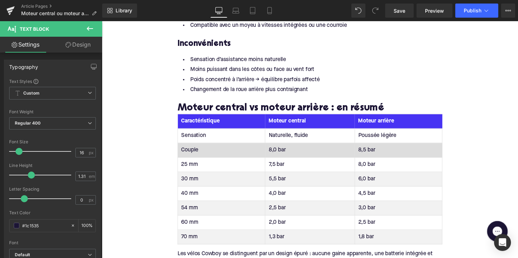
click at [279, 146] on td "8,0 bar" at bounding box center [315, 153] width 92 height 15
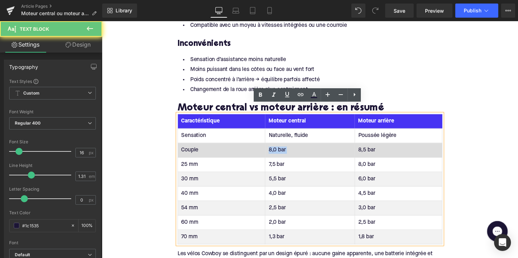
click at [279, 146] on td "8,0 bar" at bounding box center [315, 153] width 92 height 15
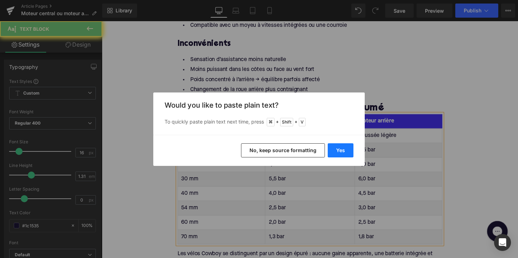
click at [346, 152] on button "Yes" at bounding box center [341, 150] width 26 height 14
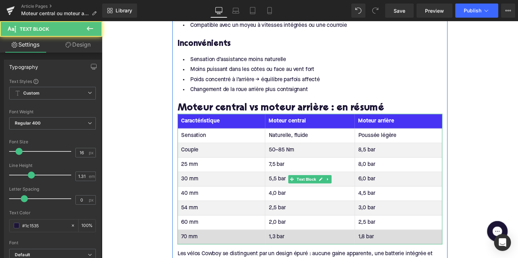
click at [368, 146] on td "8,5 bar" at bounding box center [406, 153] width 90 height 15
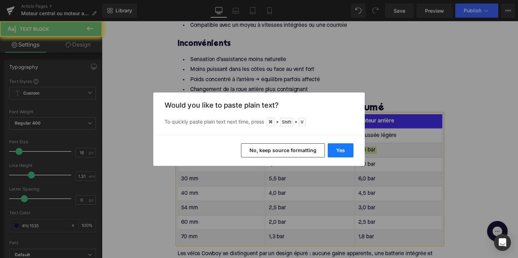
click at [346, 154] on button "Yes" at bounding box center [341, 150] width 26 height 14
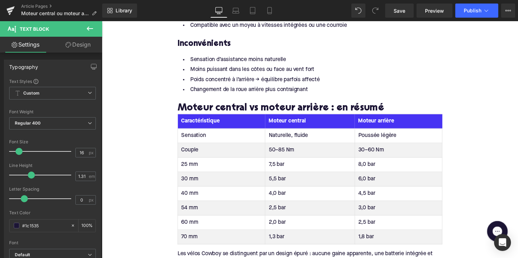
click at [185, 161] on td "25 mm" at bounding box center [225, 168] width 90 height 15
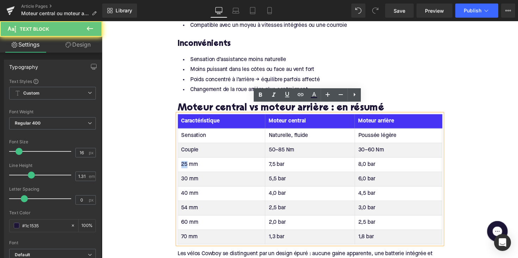
click at [185, 161] on td "25 mm" at bounding box center [225, 168] width 90 height 15
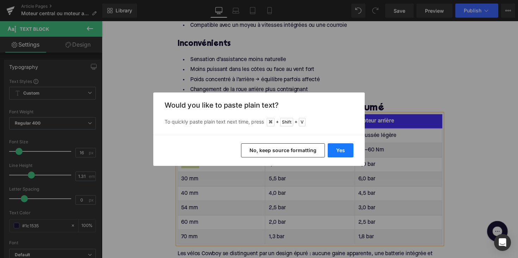
click at [336, 148] on button "Yes" at bounding box center [341, 150] width 26 height 14
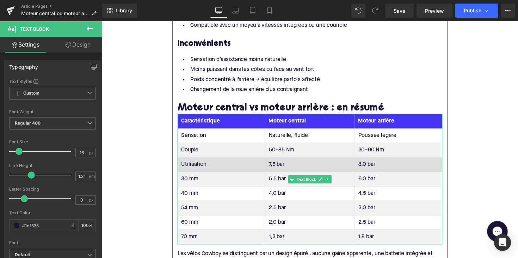
click at [277, 161] on td "7,5 bar" at bounding box center [315, 168] width 92 height 15
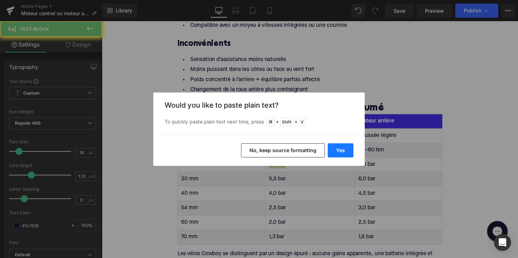
click at [348, 147] on button "Yes" at bounding box center [341, 150] width 26 height 14
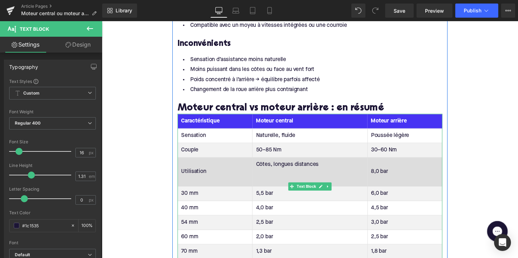
click at [290, 175] on td "Côtes, longues distances" at bounding box center [315, 176] width 118 height 30
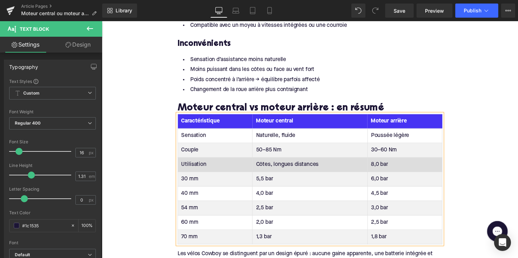
click at [384, 161] on td "8,0 bar" at bounding box center [412, 168] width 77 height 15
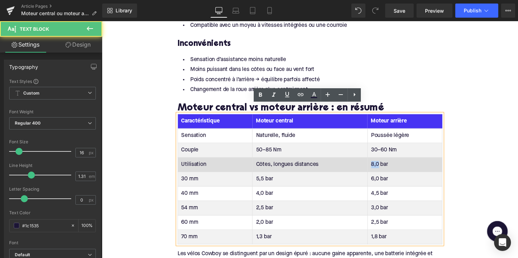
click at [384, 161] on td "8,0 bar" at bounding box center [412, 168] width 77 height 15
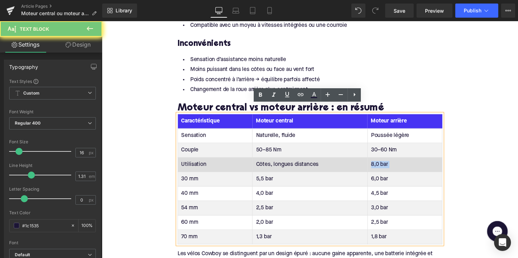
click at [384, 161] on td "8,0 bar" at bounding box center [412, 168] width 77 height 15
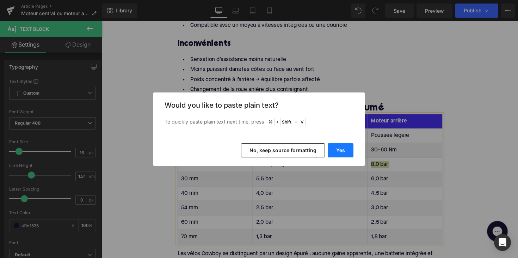
click at [336, 152] on button "Yes" at bounding box center [341, 150] width 26 height 14
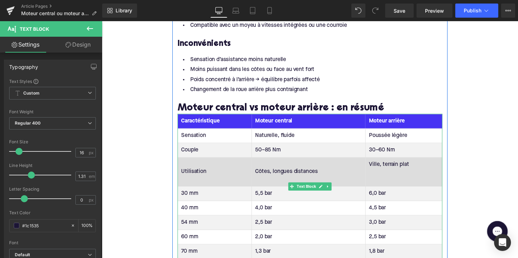
click at [381, 178] on td "Ville, terrain plat" at bounding box center [411, 176] width 79 height 30
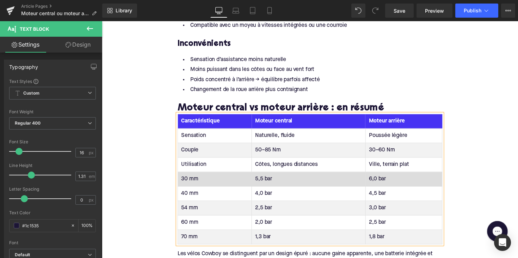
click at [190, 176] on td "30 mm" at bounding box center [218, 183] width 76 height 15
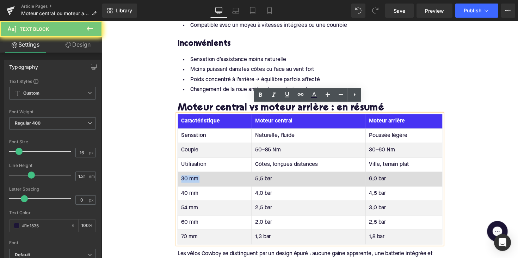
click at [190, 176] on td "30 mm" at bounding box center [218, 183] width 76 height 15
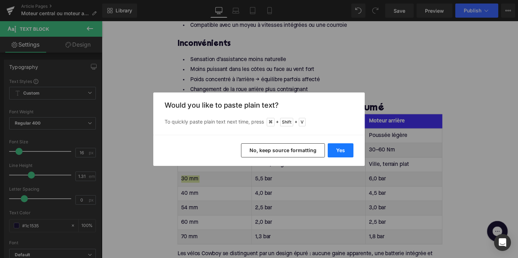
click at [333, 150] on button "Yes" at bounding box center [341, 150] width 26 height 14
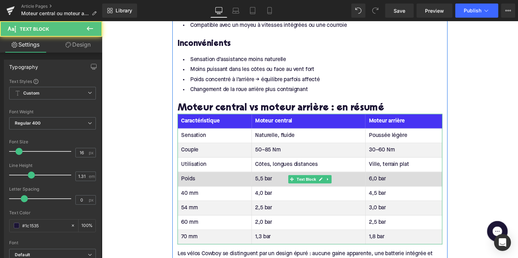
click at [268, 176] on td "5,5 bar" at bounding box center [314, 183] width 117 height 15
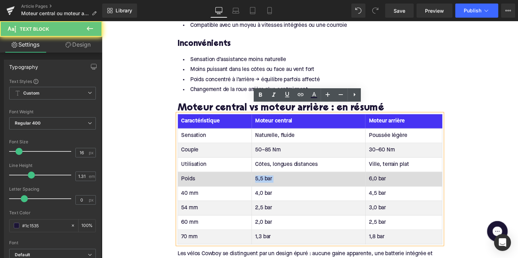
click at [268, 176] on td "5,5 bar" at bounding box center [314, 183] width 117 height 15
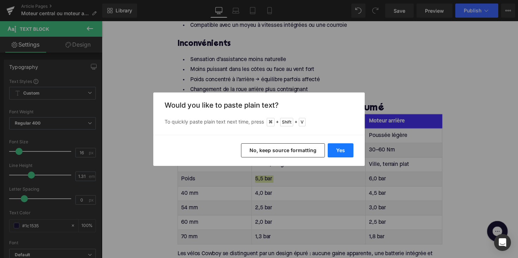
click at [346, 153] on button "Yes" at bounding box center [341, 150] width 26 height 14
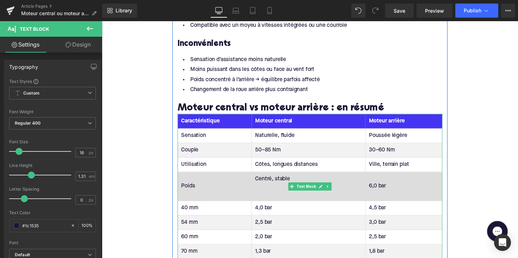
click at [277, 187] on td "Centré, stable" at bounding box center [314, 191] width 117 height 30
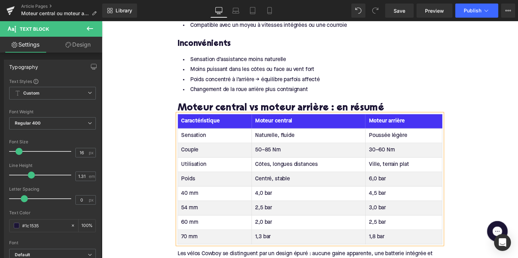
click at [378, 176] on td "6,0 bar" at bounding box center [411, 183] width 79 height 15
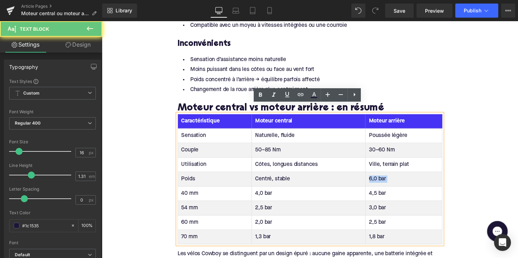
click at [378, 176] on td "6,0 bar" at bounding box center [411, 183] width 79 height 15
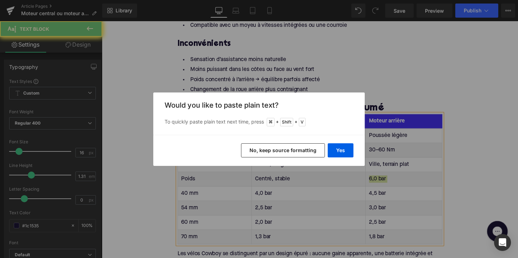
click at [349, 158] on div "Yes No, keep source formatting" at bounding box center [259, 150] width 212 height 31
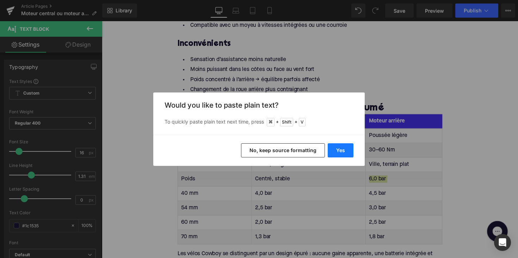
click at [346, 154] on button "Yes" at bounding box center [341, 150] width 26 height 14
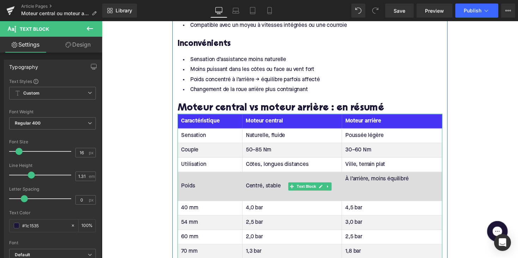
click at [387, 194] on td "À l’arrière, moins équilibré" at bounding box center [399, 191] width 103 height 30
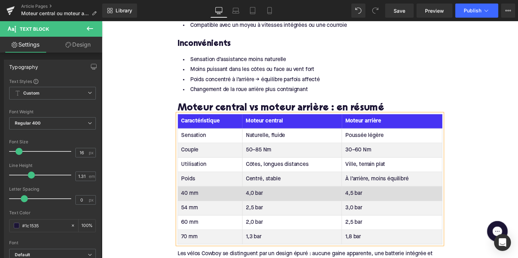
click at [190, 190] on td "40 mm" at bounding box center [213, 197] width 66 height 15
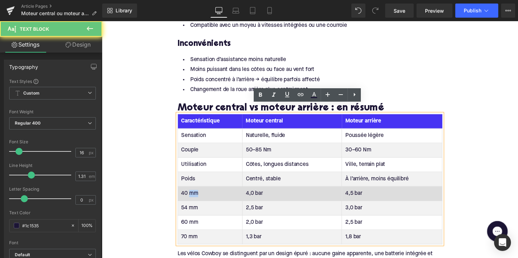
click at [190, 190] on td "40 mm" at bounding box center [213, 197] width 66 height 15
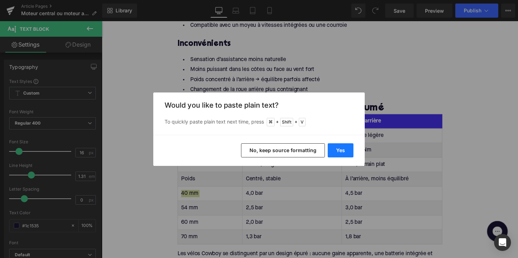
click at [333, 148] on button "Yes" at bounding box center [341, 150] width 26 height 14
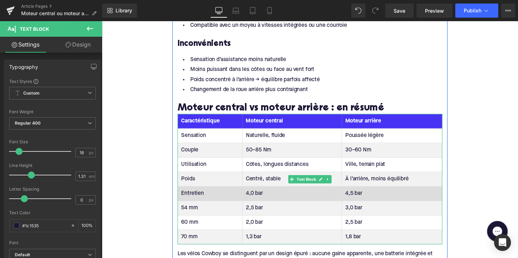
click at [253, 190] on td "4,0 bar" at bounding box center [297, 197] width 102 height 15
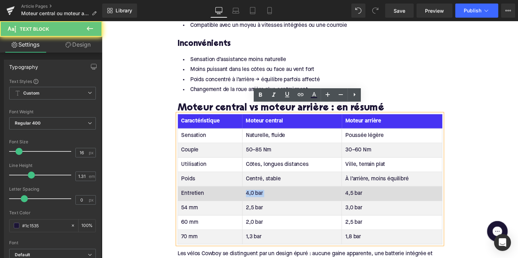
click at [253, 190] on td "4,0 bar" at bounding box center [297, 197] width 102 height 15
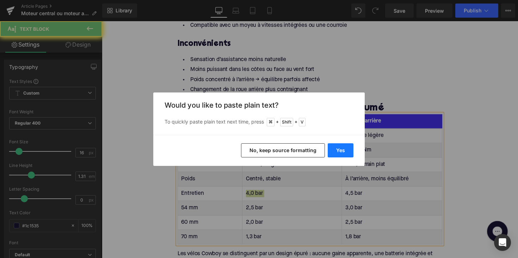
click at [338, 150] on button "Yes" at bounding box center [341, 150] width 26 height 14
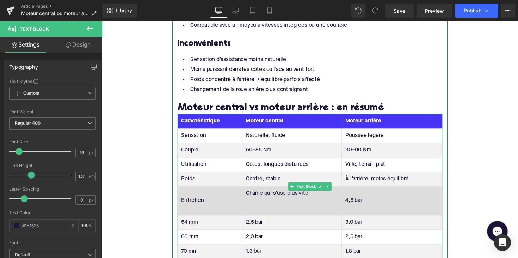
click at [260, 205] on td "Chaîne qui s’use plus vite" at bounding box center [297, 205] width 102 height 30
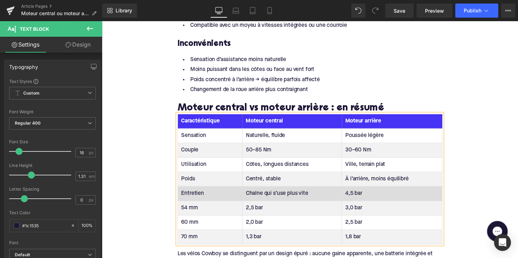
click at [354, 190] on td "4,5 bar" at bounding box center [399, 197] width 103 height 15
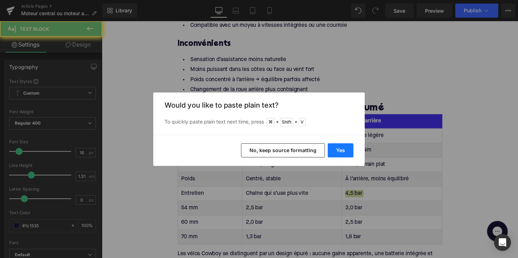
click at [347, 148] on button "Yes" at bounding box center [341, 150] width 26 height 14
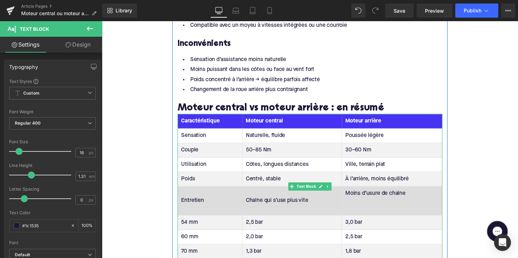
click at [357, 207] on td "Moins d’usure de chaîne" at bounding box center [399, 205] width 103 height 30
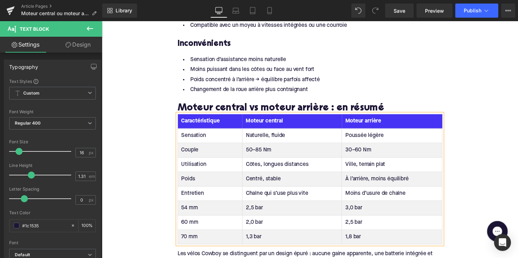
click at [186, 205] on td "54 mm" at bounding box center [213, 212] width 66 height 15
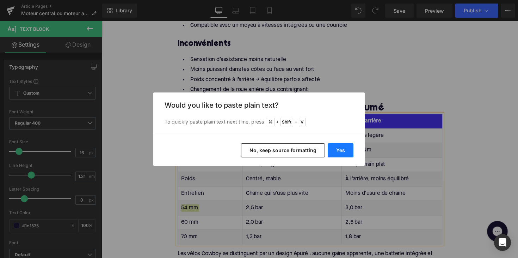
click at [335, 148] on button "Yes" at bounding box center [341, 150] width 26 height 14
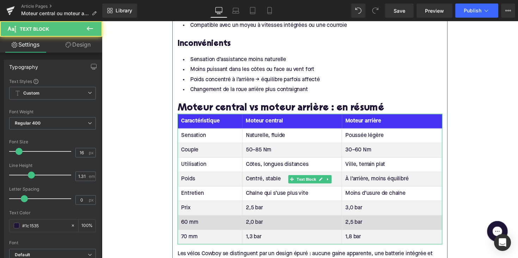
click at [257, 205] on td "2,5 bar" at bounding box center [297, 212] width 102 height 15
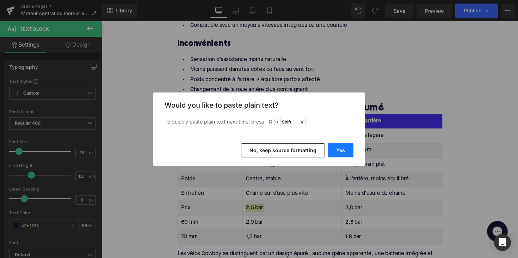
click at [340, 145] on button "Yes" at bounding box center [341, 150] width 26 height 14
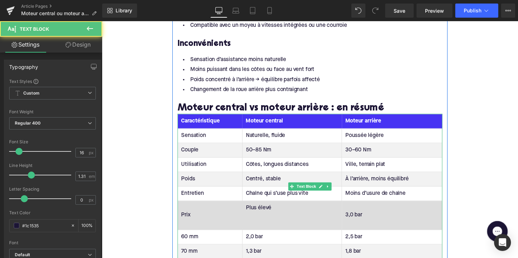
click at [278, 219] on td "Plus élevé" at bounding box center [297, 220] width 102 height 30
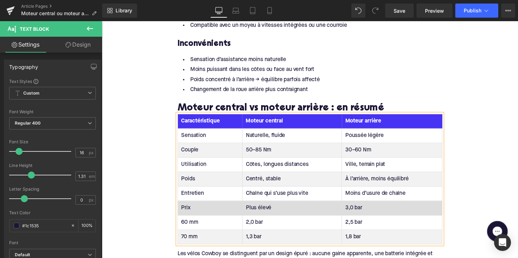
click at [360, 205] on td "3,0 bar" at bounding box center [399, 212] width 103 height 15
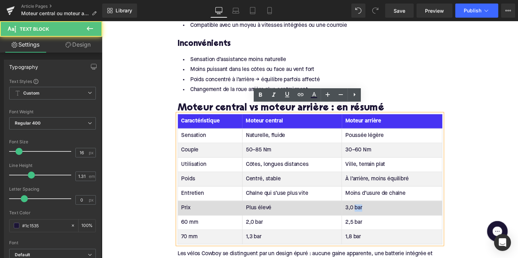
click at [360, 205] on td "3,0 bar" at bounding box center [399, 212] width 103 height 15
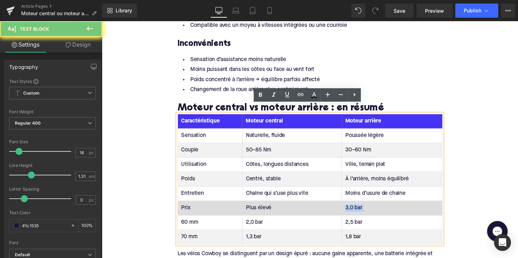
click at [360, 205] on td "3,0 bar" at bounding box center [399, 212] width 103 height 15
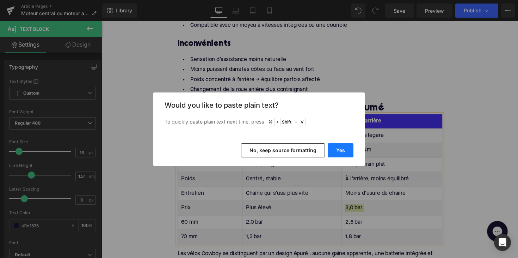
click at [343, 154] on button "Yes" at bounding box center [341, 150] width 26 height 14
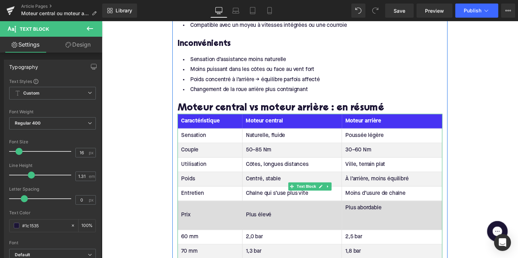
click at [360, 219] on td "Plus abordable" at bounding box center [399, 220] width 103 height 30
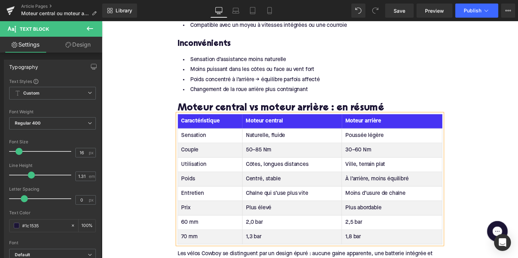
click at [187, 220] on td "60 mm" at bounding box center [213, 227] width 66 height 15
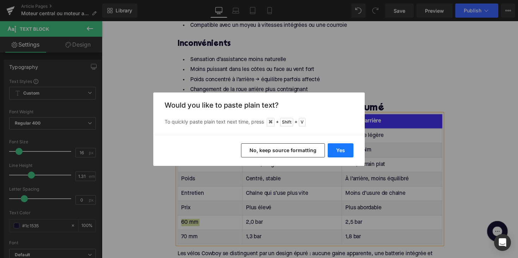
click at [339, 152] on button "Yes" at bounding box center [341, 150] width 26 height 14
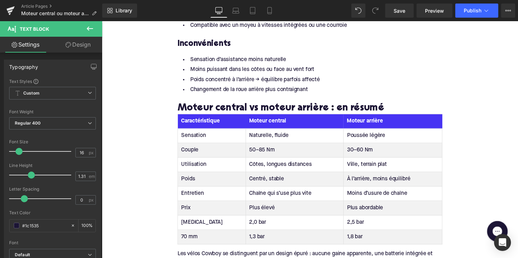
click at [258, 220] on td "2,0 bar" at bounding box center [299, 227] width 100 height 15
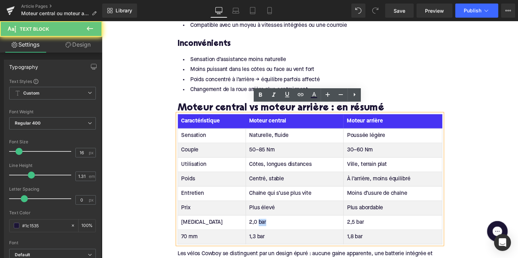
click at [258, 220] on td "2,0 bar" at bounding box center [299, 227] width 100 height 15
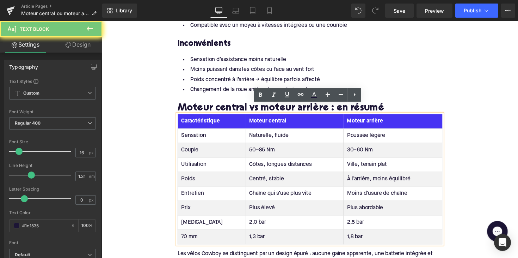
click at [258, 220] on td "2,0 bar" at bounding box center [299, 227] width 100 height 15
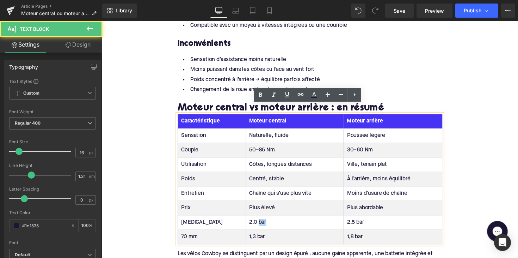
click at [258, 220] on td "2,0 bar" at bounding box center [299, 227] width 100 height 15
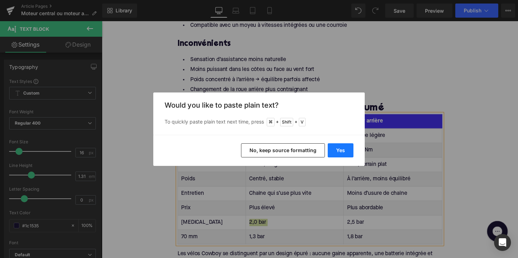
click at [352, 147] on button "Yes" at bounding box center [341, 150] width 26 height 14
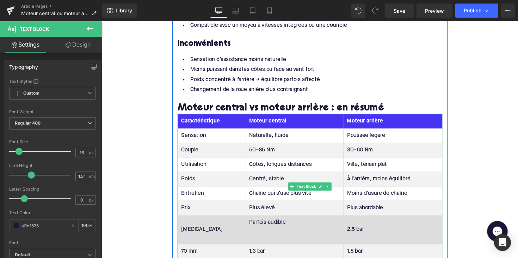
click at [277, 230] on td "Parfois audible" at bounding box center [299, 235] width 100 height 30
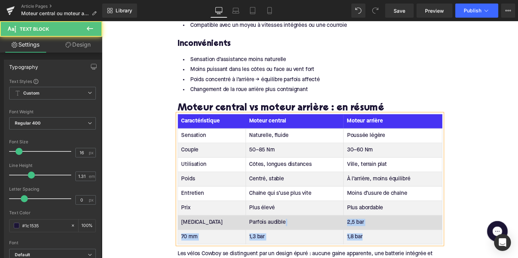
drag, startPoint x: 378, startPoint y: 233, endPoint x: 343, endPoint y: 221, distance: 36.7
click at [343, 221] on tbody "Sensation Naturelle, fluide Poussée légère Couple 50–85 Nm 30–60 Nm Utilisation…" at bounding box center [315, 190] width 271 height 119
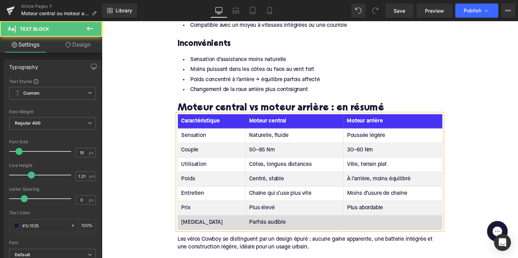
click at [365, 220] on td at bounding box center [400, 227] width 101 height 15
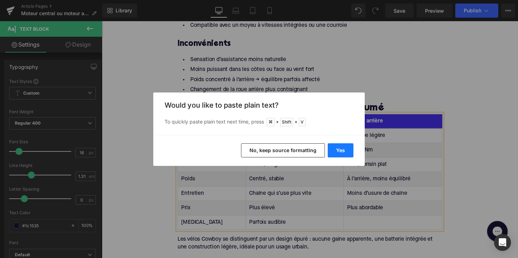
click at [340, 150] on button "Yes" at bounding box center [341, 150] width 26 height 14
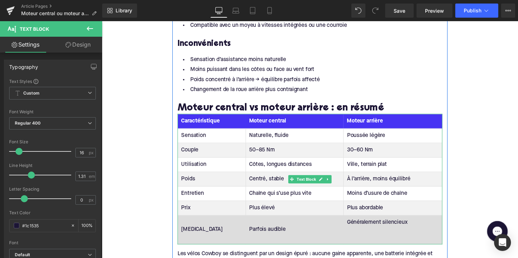
click at [378, 233] on td "Généralement silencieux" at bounding box center [400, 235] width 101 height 30
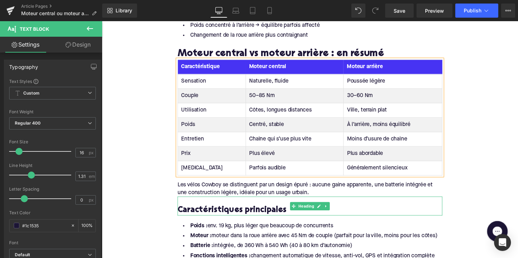
scroll to position [897, 0]
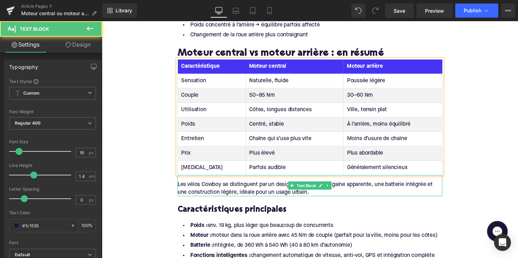
click at [262, 186] on div "Les vélos Cowboy se distinguent par un design épuré : aucune gaine apparente, u…" at bounding box center [316, 192] width 272 height 16
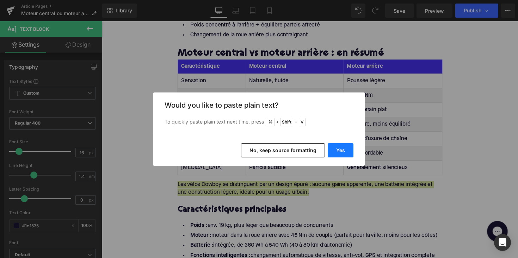
click at [344, 150] on button "Yes" at bounding box center [341, 150] width 26 height 14
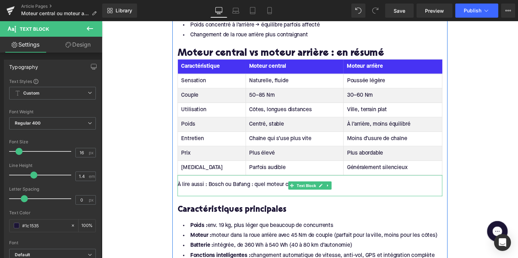
click at [245, 193] on div at bounding box center [316, 197] width 272 height 8
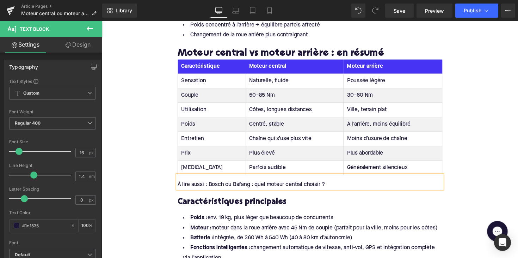
click at [218, 201] on h3 "Caractéristiques principales" at bounding box center [316, 206] width 272 height 11
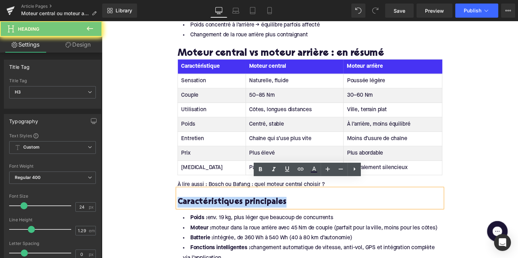
paste div
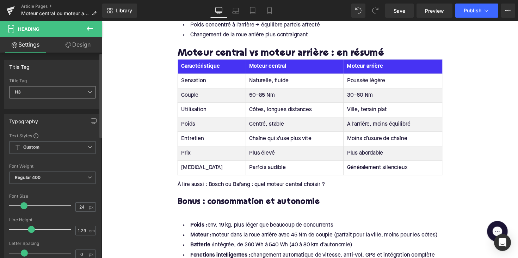
click at [73, 91] on span "H3" at bounding box center [52, 92] width 87 height 12
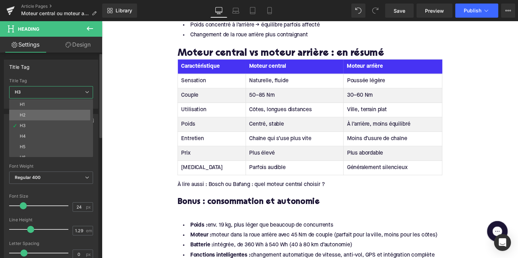
click at [70, 111] on li "H2" at bounding box center [52, 115] width 87 height 11
type input "28"
type input "1.11"
type input "100"
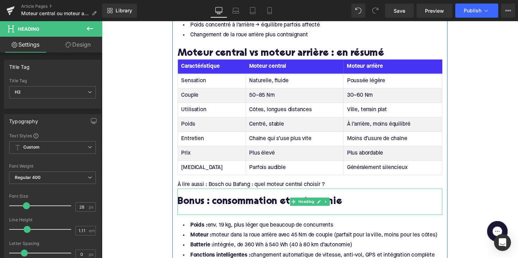
click at [187, 212] on div at bounding box center [316, 215] width 272 height 7
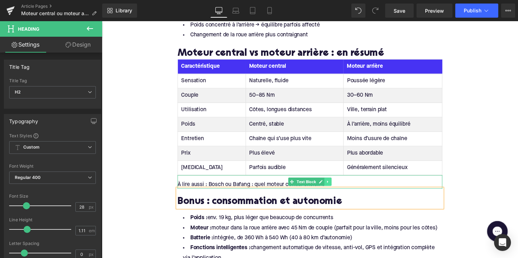
click at [334, 183] on icon at bounding box center [334, 185] width 4 height 4
click at [330, 184] on icon at bounding box center [330, 186] width 4 height 4
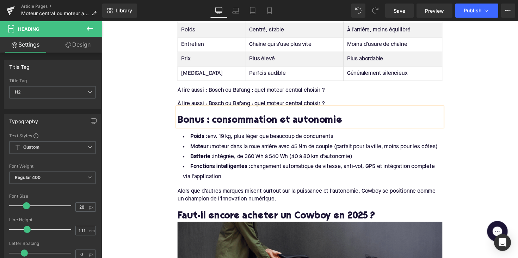
scroll to position [976, 0]
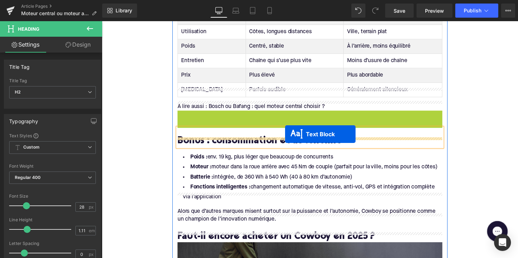
drag, startPoint x: 296, startPoint y: 110, endPoint x: 290, endPoint y: 137, distance: 28.1
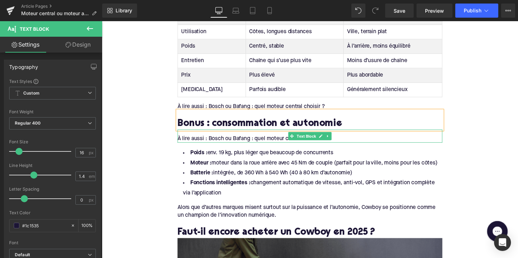
click at [235, 138] on div "À lire aussi : Bosch ou Bafang : quel moteur central choisir ?" at bounding box center [316, 142] width 272 height 8
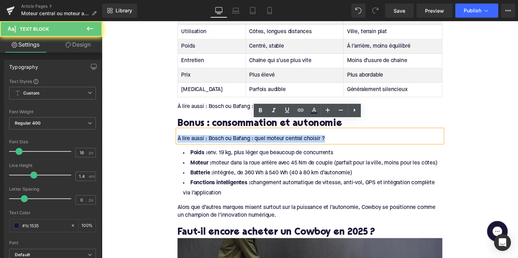
click at [235, 138] on div "À lire aussi : Bosch ou Bafang : quel moteur central choisir ?" at bounding box center [316, 142] width 272 height 8
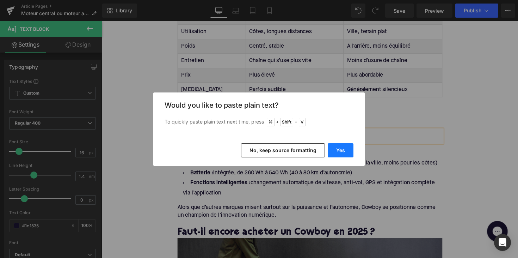
click at [345, 151] on button "Yes" at bounding box center [341, 150] width 26 height 14
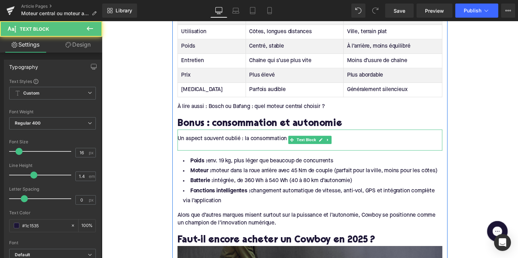
click at [248, 146] on div at bounding box center [316, 150] width 272 height 8
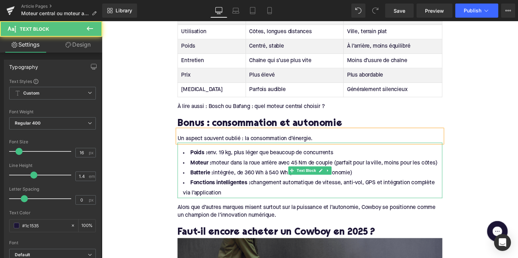
click at [241, 187] on li "Fonctions intelligentes : changement automatique de vitesse, anti-vol, GPS et i…" at bounding box center [316, 192] width 272 height 20
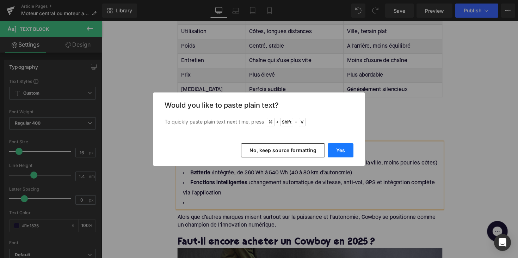
click at [333, 150] on button "Yes" at bounding box center [341, 150] width 26 height 14
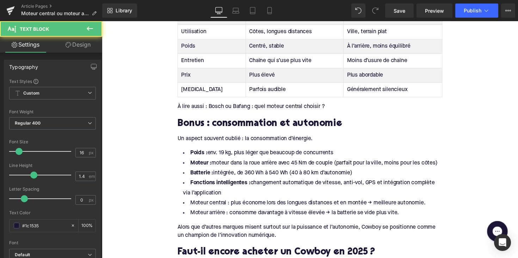
drag, startPoint x: 231, startPoint y: 188, endPoint x: 164, endPoint y: 126, distance: 91.3
click at [164, 126] on div "Home / Moteur central ou moteur arrière : lequel est fait pour vous ? Breadcrum…" at bounding box center [315, 110] width 427 height 2012
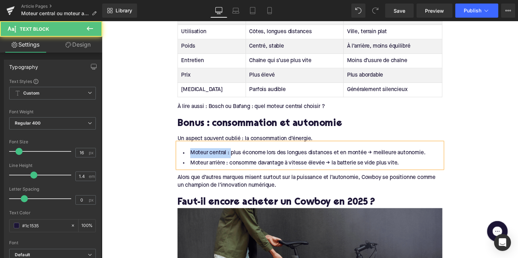
drag, startPoint x: 231, startPoint y: 147, endPoint x: 178, endPoint y: 147, distance: 52.2
click at [180, 151] on li "Moteur central : plus économe lors des longues distances et en montée → meilleu…" at bounding box center [316, 156] width 272 height 10
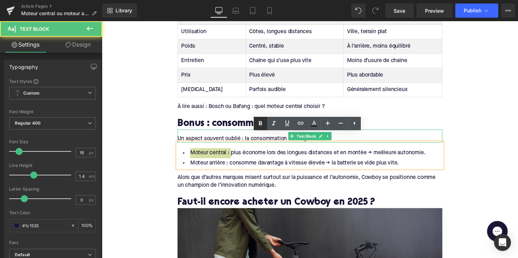
click at [260, 126] on icon at bounding box center [260, 123] width 8 height 8
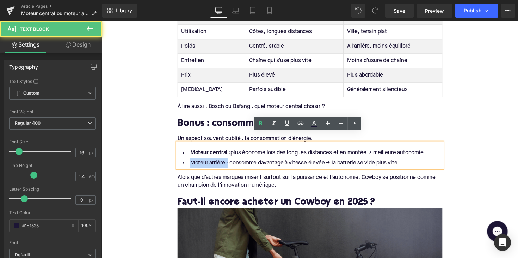
drag, startPoint x: 229, startPoint y: 157, endPoint x: 180, endPoint y: 157, distance: 49.4
click at [180, 162] on li "Moteur arrière : consomme davantage à vitesse élevée → la batterie se vide plus…" at bounding box center [316, 167] width 272 height 10
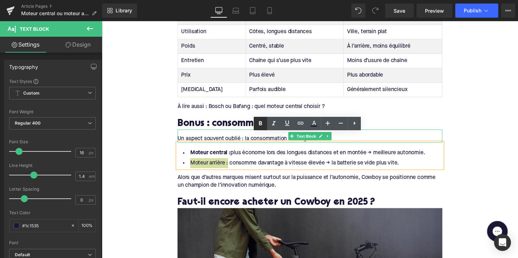
click at [257, 124] on icon at bounding box center [260, 123] width 8 height 8
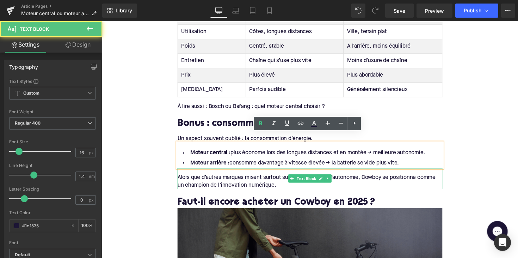
click at [237, 177] on div "Alors que d’autres marques misent surtout sur la puissance et l’autonomie, Cowb…" at bounding box center [316, 185] width 272 height 16
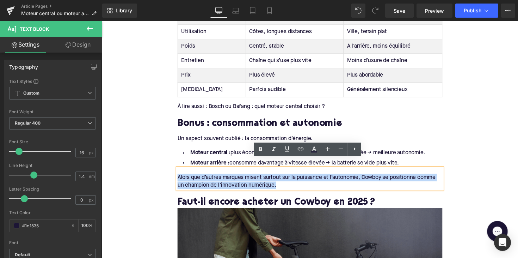
drag, startPoint x: 285, startPoint y: 180, endPoint x: 160, endPoint y: 165, distance: 125.7
click at [160, 165] on div "Home / Moteur central ou moteur arrière : lequel est fait pour vous ? Breadcrum…" at bounding box center [315, 84] width 427 height 1961
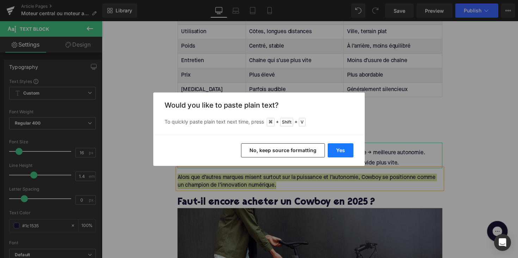
click at [340, 150] on button "Yes" at bounding box center [341, 150] width 26 height 14
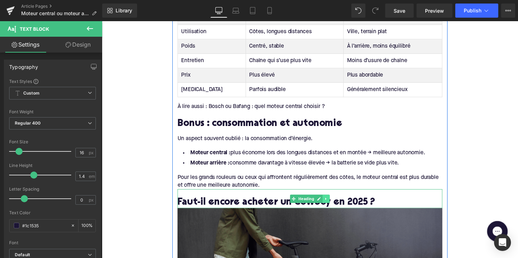
click at [331, 201] on icon at bounding box center [332, 203] width 4 height 4
click at [332, 199] on link at bounding box center [335, 203] width 7 height 8
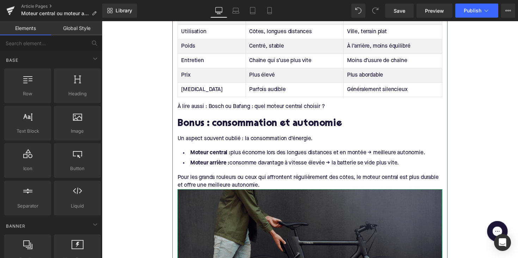
scroll to position [1088, 0]
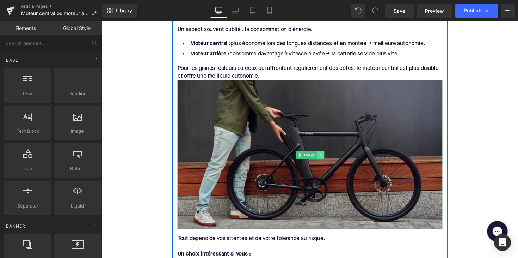
click at [326, 156] on icon at bounding box center [326, 158] width 4 height 4
click at [330, 154] on link at bounding box center [329, 158] width 7 height 8
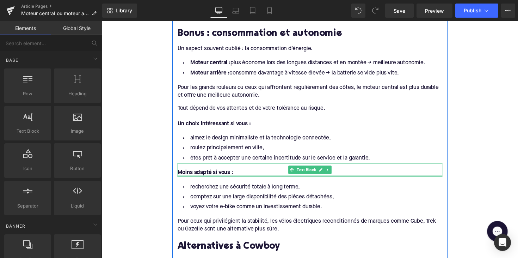
scroll to position [1066, 0]
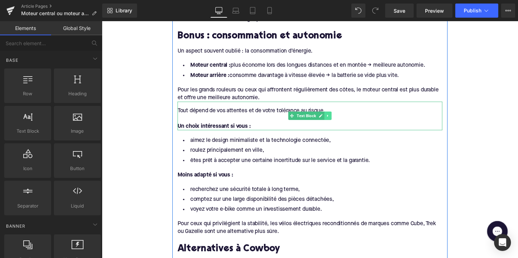
click at [333, 117] on icon at bounding box center [333, 118] width 1 height 2
click at [334, 114] on link at bounding box center [337, 118] width 7 height 8
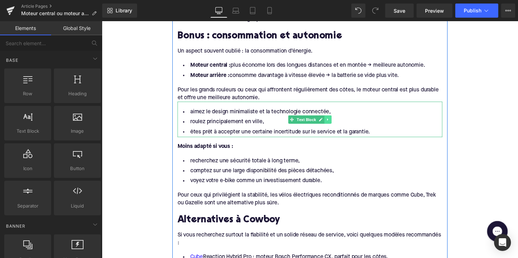
click at [334, 120] on icon at bounding box center [334, 122] width 4 height 4
click at [334, 118] on link at bounding box center [337, 122] width 7 height 8
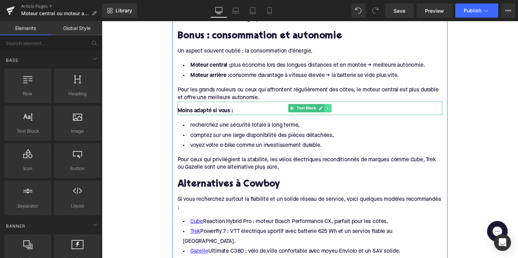
click at [333, 108] on icon at bounding box center [334, 110] width 4 height 4
click at [334, 106] on link at bounding box center [337, 110] width 7 height 8
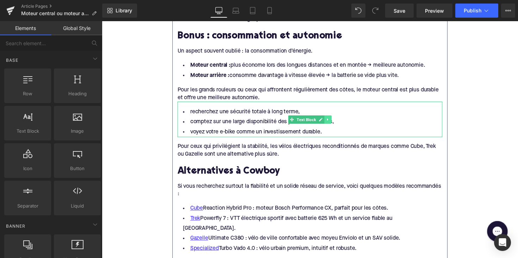
click at [333, 118] on link at bounding box center [333, 122] width 7 height 8
click at [334, 118] on link at bounding box center [337, 122] width 7 height 8
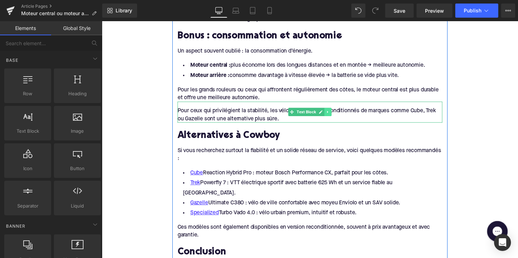
click at [334, 112] on icon at bounding box center [334, 114] width 4 height 4
click at [334, 110] on link at bounding box center [337, 114] width 7 height 8
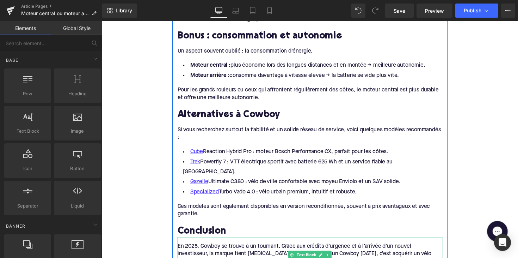
click at [220, 112] on h2 "Alternatives à Cowboy" at bounding box center [316, 117] width 272 height 11
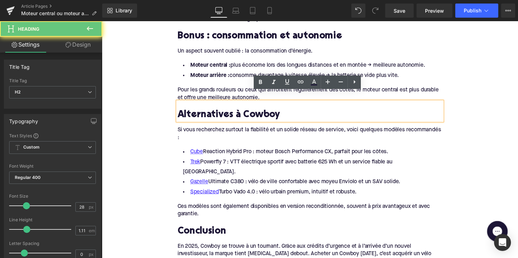
click at [220, 112] on h2 "Alternatives à Cowboy" at bounding box center [316, 117] width 272 height 11
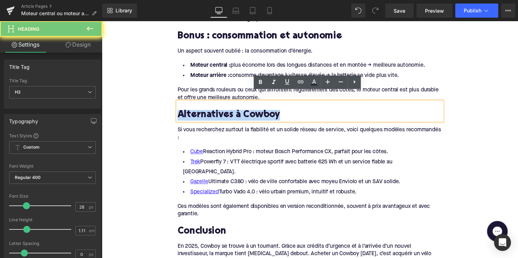
paste div
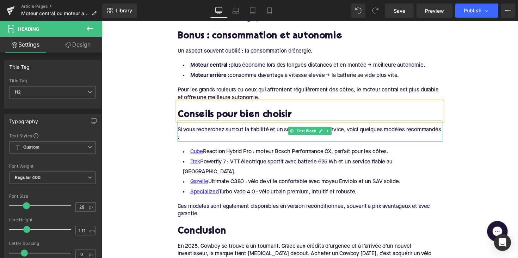
click at [249, 129] on div "Si vous recherchez surtout la fiabilité et un solide réseau de service, voici q…" at bounding box center [316, 137] width 272 height 16
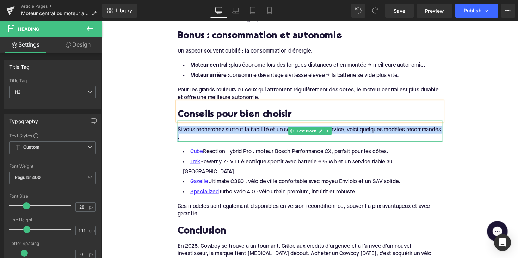
click at [249, 129] on div "Si vous recherchez surtout la fiabilité et un solide réseau de service, voici q…" at bounding box center [316, 137] width 272 height 16
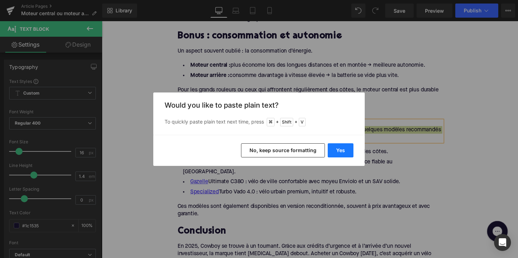
click at [341, 156] on button "Yes" at bounding box center [341, 150] width 26 height 14
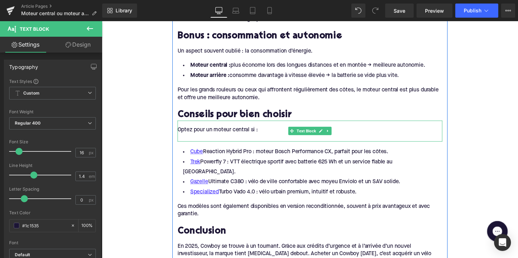
click at [249, 137] on div at bounding box center [316, 141] width 272 height 8
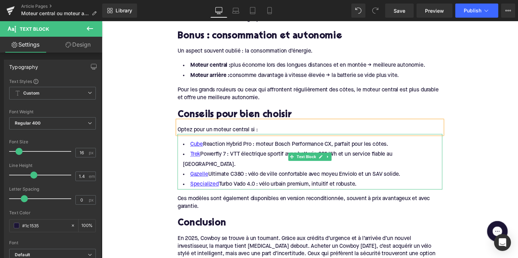
click at [372, 183] on li "Specialized Turbo Vado 4.0 : vélo urbain premium, intuitif et robuste." at bounding box center [316, 188] width 272 height 10
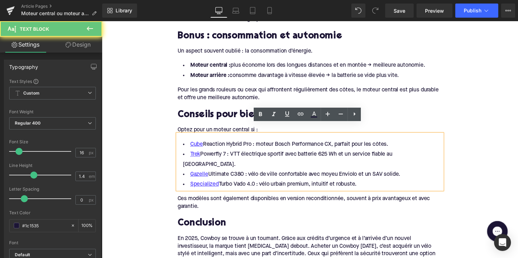
drag, startPoint x: 366, startPoint y: 166, endPoint x: 171, endPoint y: 140, distance: 197.1
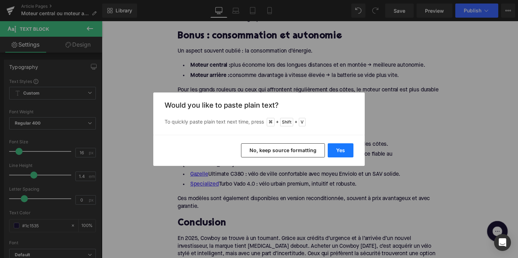
click at [345, 147] on button "Yes" at bounding box center [341, 150] width 26 height 14
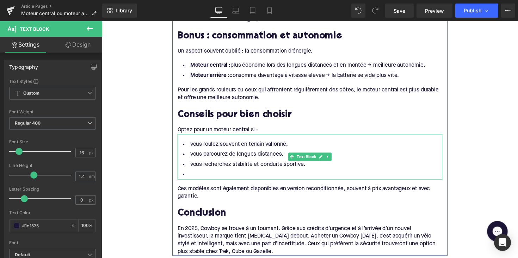
click at [234, 173] on li at bounding box center [316, 178] width 272 height 10
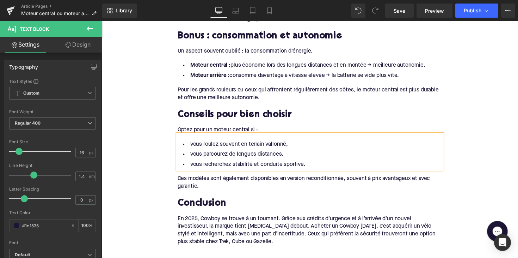
click at [211, 179] on div "Ces modèles sont également disponibles en version reconditionnée, souvent à pri…" at bounding box center [316, 187] width 272 height 16
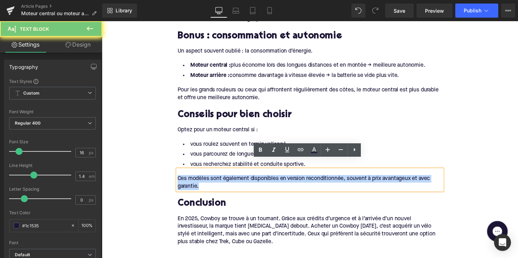
click at [211, 179] on div "Ces modèles sont également disponibles en version reconditionnée, souvent à pri…" at bounding box center [316, 187] width 272 height 16
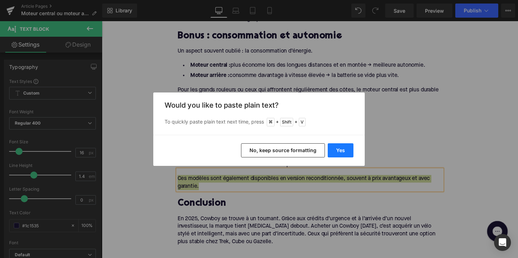
click at [337, 155] on button "Yes" at bounding box center [341, 150] width 26 height 14
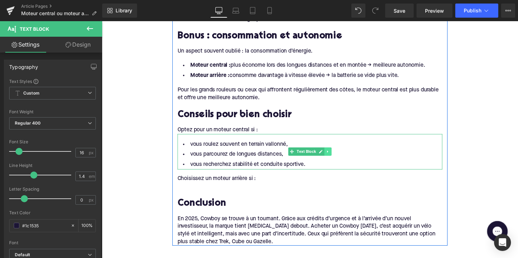
click at [333, 154] on icon at bounding box center [333, 155] width 1 height 2
click at [329, 153] on icon at bounding box center [330, 155] width 4 height 4
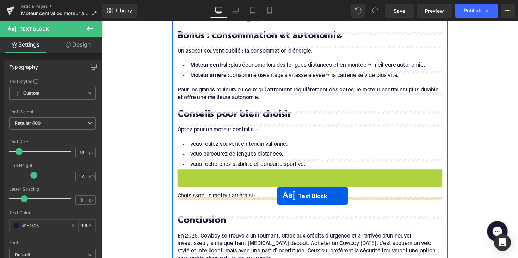
drag, startPoint x: 295, startPoint y: 181, endPoint x: 282, endPoint y: 200, distance: 22.9
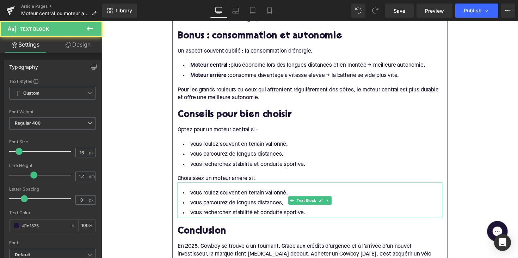
click at [244, 202] on li "vous parcourez de longues distances," at bounding box center [316, 207] width 272 height 10
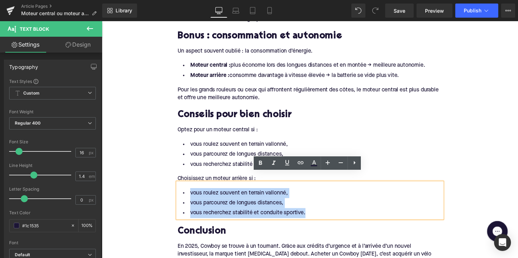
drag, startPoint x: 309, startPoint y: 209, endPoint x: 185, endPoint y: 180, distance: 127.4
click at [185, 187] on div "vous roulez souvent en terrain vallonné, vous parcourez de longues distances, v…" at bounding box center [316, 205] width 272 height 36
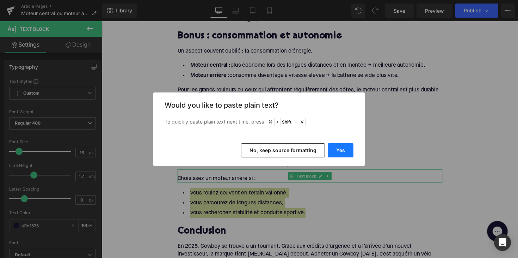
click at [330, 150] on button "Yes" at bounding box center [341, 150] width 26 height 14
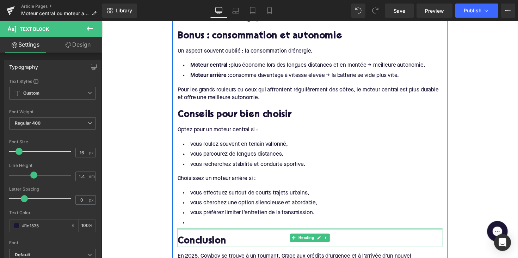
click at [228, 223] on li at bounding box center [316, 228] width 272 height 10
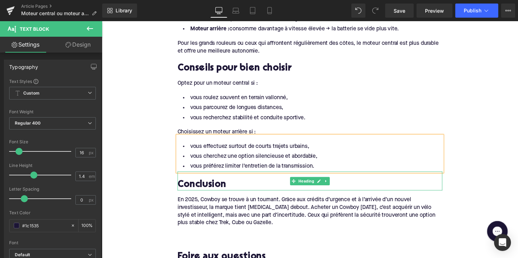
scroll to position [1170, 0]
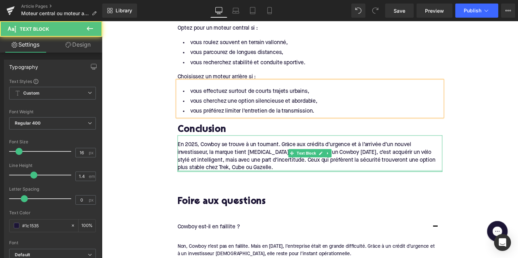
click at [272, 163] on div "En 2025, Cowboy se trouve à un tournant. Grâce aux crédits d’urgence et à l’arr…" at bounding box center [316, 156] width 272 height 37
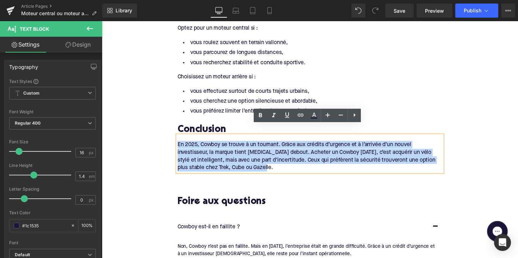
drag, startPoint x: 273, startPoint y: 162, endPoint x: 161, endPoint y: 138, distance: 114.7
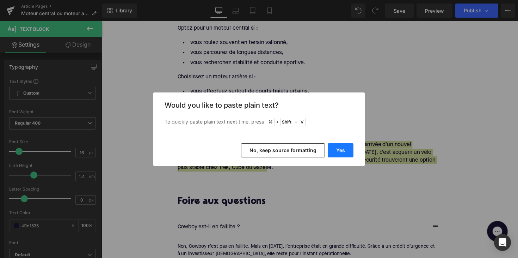
click at [331, 148] on button "Yes" at bounding box center [341, 150] width 26 height 14
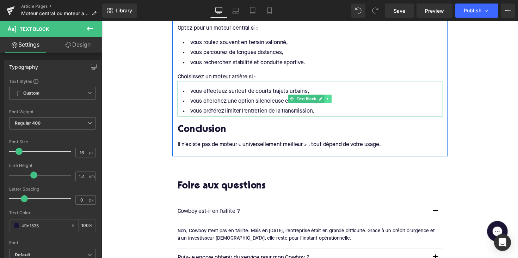
click at [334, 98] on icon at bounding box center [334, 100] width 4 height 4
click at [329, 98] on icon at bounding box center [330, 100] width 4 height 4
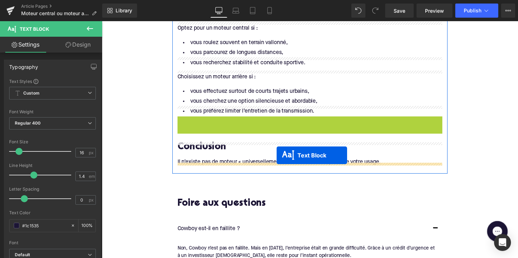
drag, startPoint x: 294, startPoint y: 125, endPoint x: 281, endPoint y: 158, distance: 35.5
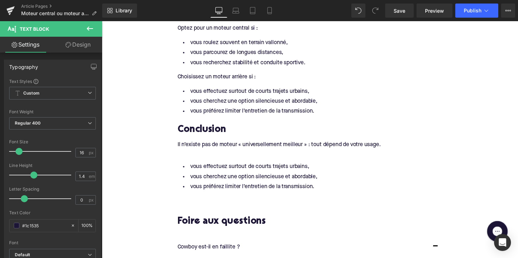
click at [261, 186] on li "vous préférez limiter l’entretien de la transmission." at bounding box center [316, 191] width 272 height 10
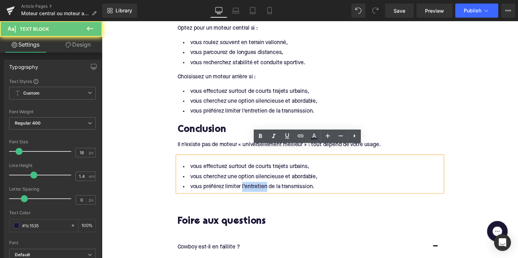
click at [261, 186] on li "vous préférez limiter l’entretien de la transmission." at bounding box center [316, 191] width 272 height 10
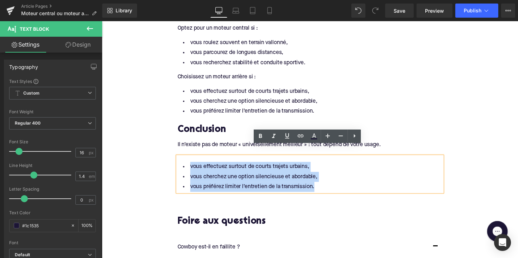
drag, startPoint x: 324, startPoint y: 181, endPoint x: 178, endPoint y: 161, distance: 147.4
click at [180, 161] on div "vous effectuez surtout de courts trajets urbains, vous cherchez une option sile…" at bounding box center [316, 177] width 272 height 36
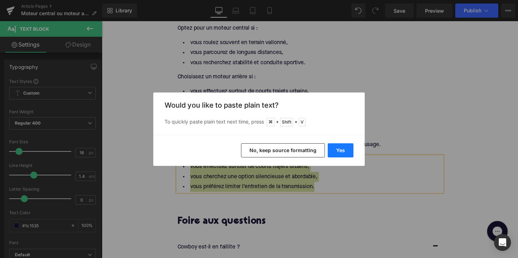
click at [341, 148] on button "Yes" at bounding box center [341, 150] width 26 height 14
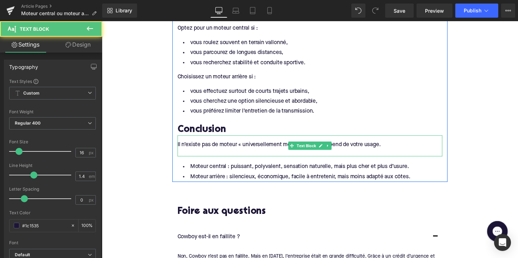
click at [288, 152] on div at bounding box center [316, 156] width 272 height 8
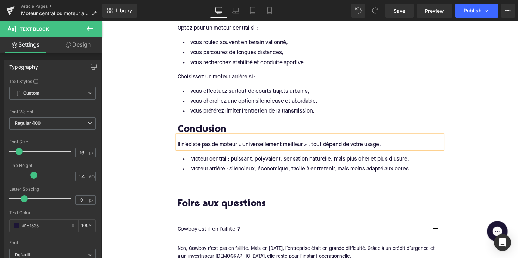
click at [423, 108] on li "vous préférez limiter l’entretien de la transmission." at bounding box center [316, 113] width 272 height 10
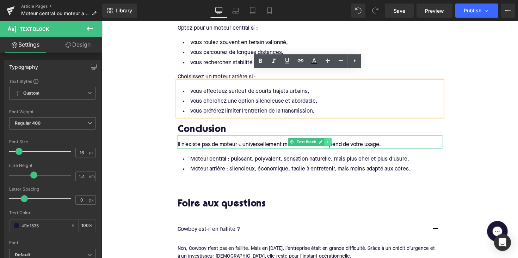
click at [332, 142] on icon at bounding box center [334, 144] width 4 height 4
click at [328, 142] on icon at bounding box center [330, 144] width 4 height 4
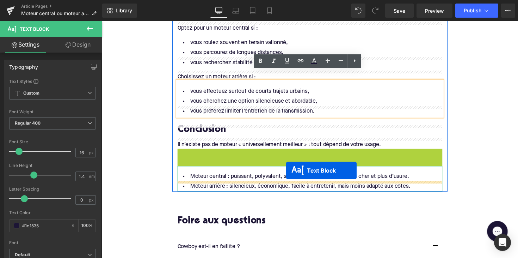
drag, startPoint x: 295, startPoint y: 148, endPoint x: 291, endPoint y: 174, distance: 26.4
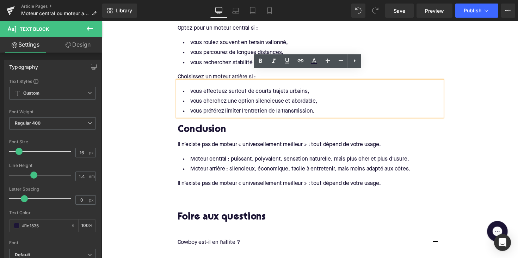
click at [246, 183] on div "Il n’existe pas de moteur « universellement meilleur » : tout dépend de votre u…" at bounding box center [316, 187] width 272 height 8
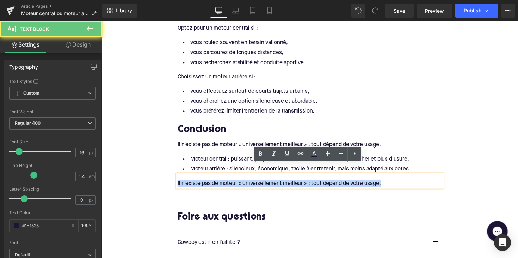
click at [246, 183] on div "Il n’existe pas de moteur « universellement meilleur » : tout dépend de votre u…" at bounding box center [316, 187] width 272 height 8
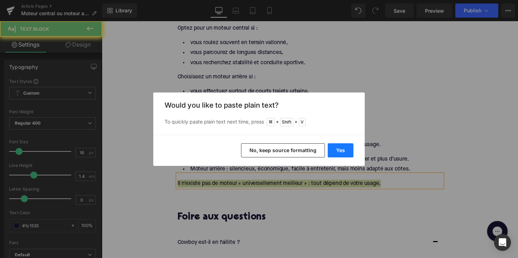
click at [343, 148] on button "Yes" at bounding box center [341, 150] width 26 height 14
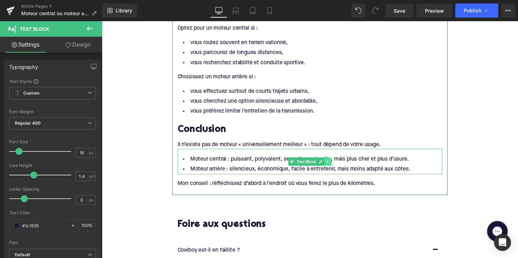
click at [335, 160] on link at bounding box center [333, 164] width 7 height 8
click at [328, 163] on icon at bounding box center [330, 165] width 4 height 4
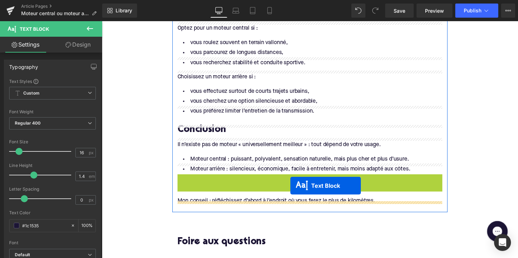
drag, startPoint x: 295, startPoint y: 182, endPoint x: 294, endPoint y: 192, distance: 10.6
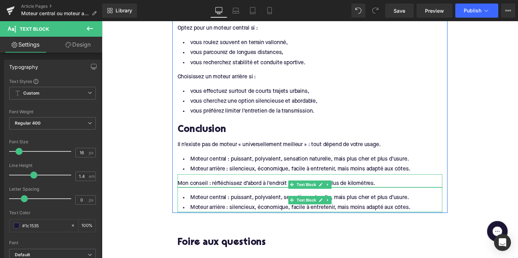
click at [281, 207] on li "Moteur arrière : silencieux, économique, facile à entretenir, mais moins adapté…" at bounding box center [316, 212] width 272 height 10
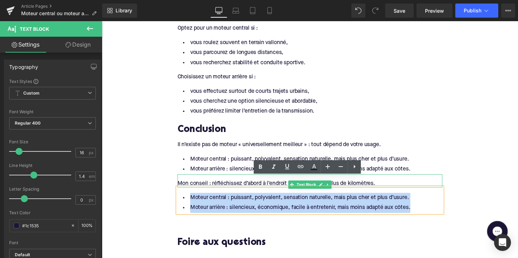
drag, startPoint x: 415, startPoint y: 201, endPoint x: 188, endPoint y: 186, distance: 227.6
click at [188, 191] on div "Moteur central : puissant, polyvalent, sensation naturelle, mais plus cher et p…" at bounding box center [316, 204] width 272 height 26
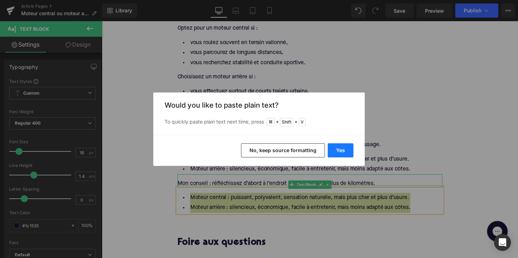
click at [341, 156] on button "Yes" at bounding box center [341, 150] width 26 height 14
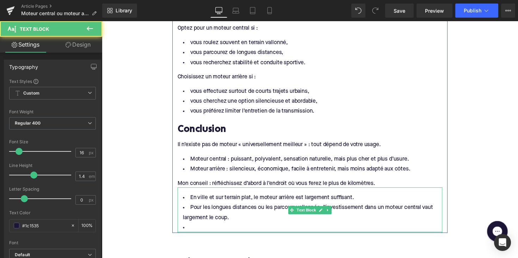
click at [220, 227] on li at bounding box center [316, 232] width 272 height 10
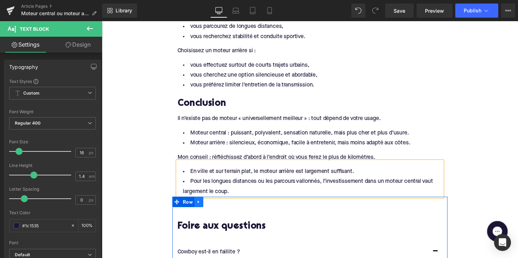
scroll to position [1197, 0]
click at [203, 201] on link at bounding box center [201, 206] width 9 height 11
click at [219, 203] on icon at bounding box center [219, 205] width 5 height 5
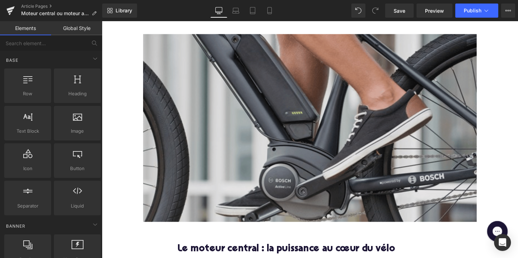
scroll to position [175, 0]
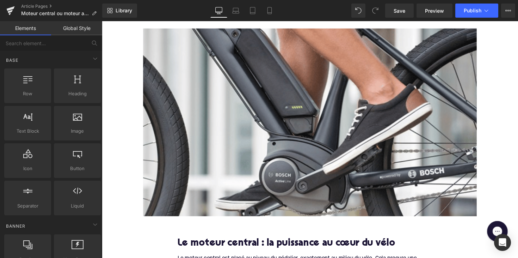
click at [316, 126] on div "Image" at bounding box center [315, 125] width 342 height 193
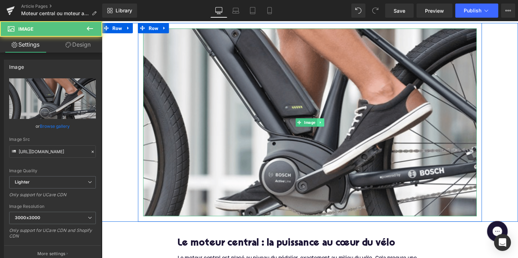
click at [323, 127] on link at bounding box center [326, 125] width 7 height 8
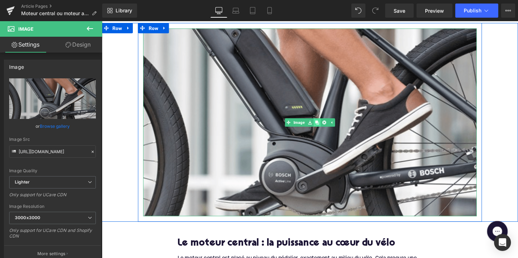
click at [321, 126] on link at bounding box center [322, 125] width 7 height 8
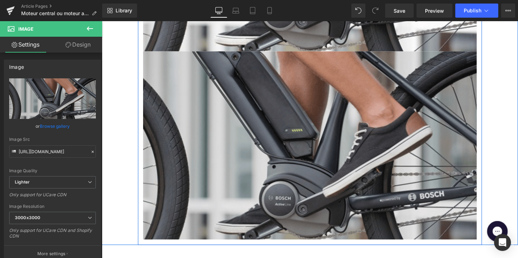
scroll to position [346, 0]
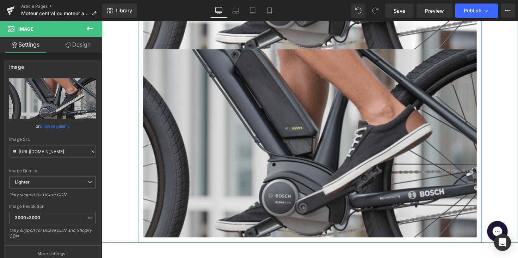
click at [315, 122] on img at bounding box center [315, 146] width 342 height 193
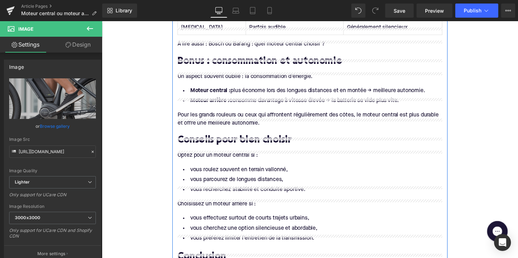
scroll to position [1046, 0]
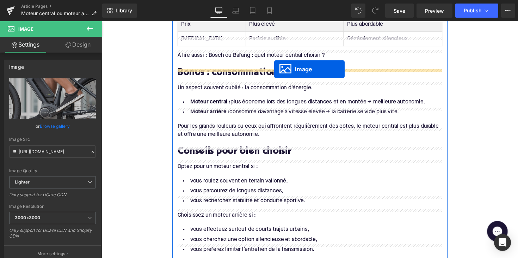
drag, startPoint x: 303, startPoint y: 144, endPoint x: 279, endPoint y: 70, distance: 77.6
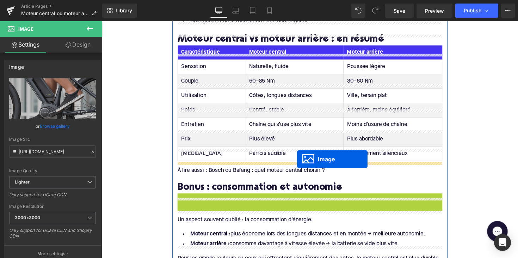
scroll to position [837, 0]
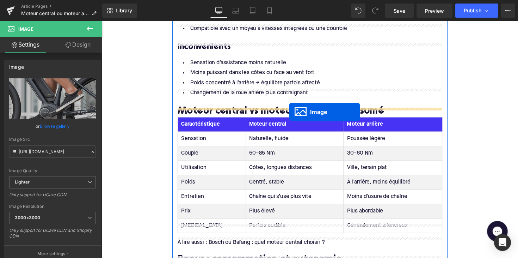
drag, startPoint x: 302, startPoint y: 131, endPoint x: 293, endPoint y: 113, distance: 20.5
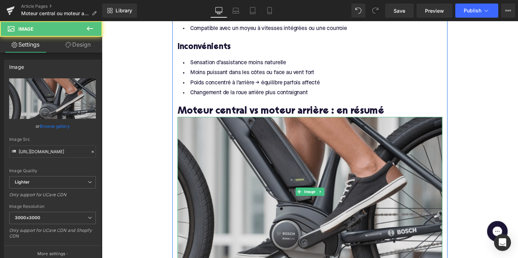
click at [264, 159] on img at bounding box center [316, 195] width 272 height 153
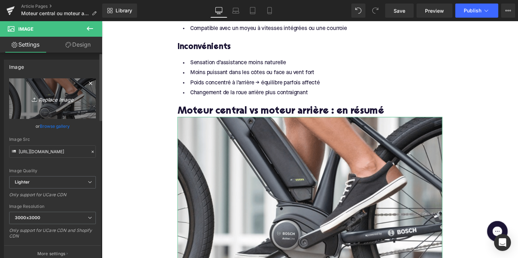
click at [74, 107] on link "Replace Image" at bounding box center [52, 98] width 87 height 41
type input "C:\fakepath\middenmotor.png"
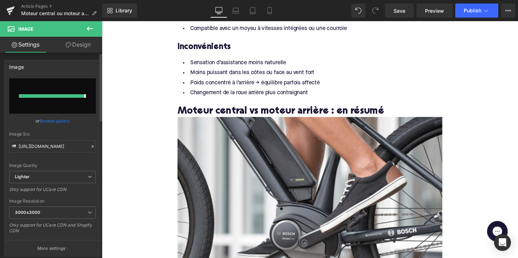
type input "[URL][DOMAIN_NAME]"
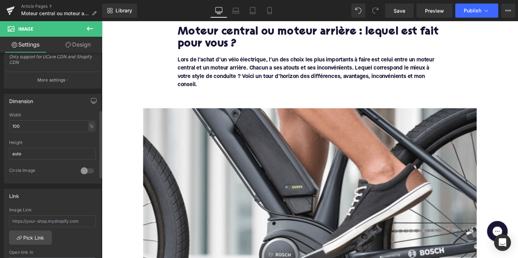
scroll to position [314, 0]
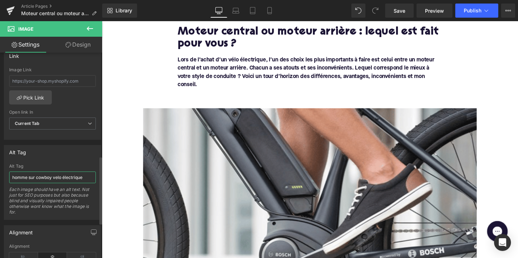
click at [41, 178] on input "homme sur cowboy velo électrique" at bounding box center [52, 177] width 87 height 12
type input "moteur de vélo électrique"
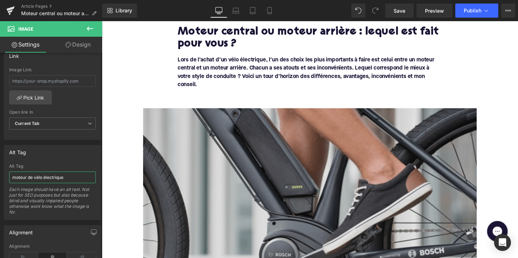
click at [158, 153] on img at bounding box center [315, 206] width 342 height 193
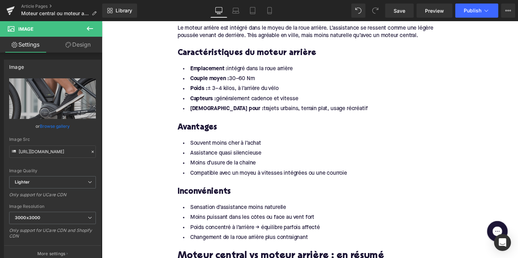
scroll to position [755, 0]
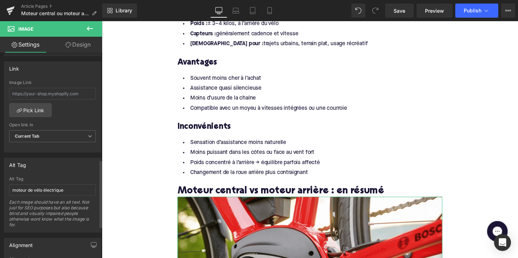
scroll to position [324, 0]
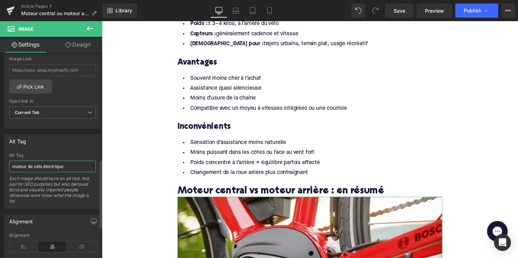
click at [37, 166] on input "moteur de vélo électrique" at bounding box center [52, 166] width 87 height 12
click at [27, 166] on input "moteur de vélo électrique" at bounding box center [52, 166] width 87 height 12
click at [26, 166] on input "moteur de vélo électrique" at bounding box center [52, 166] width 87 height 12
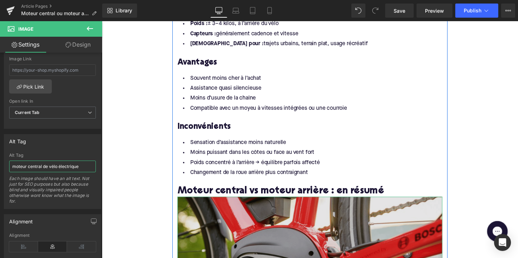
type input "moteur central de vélo électrique"
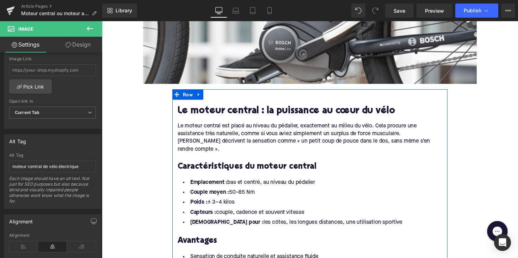
scroll to position [109, 0]
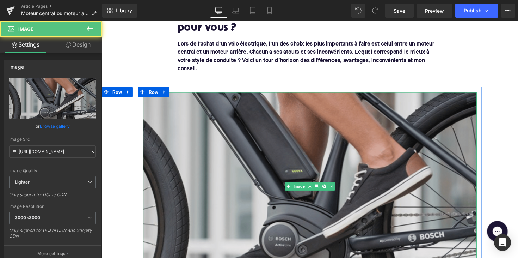
click at [255, 166] on img at bounding box center [315, 190] width 342 height 193
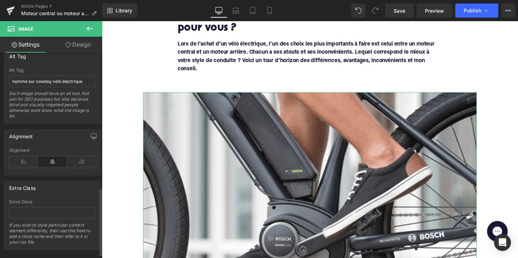
scroll to position [409, 0]
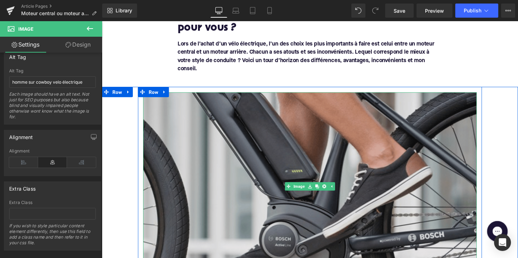
click at [235, 180] on img at bounding box center [315, 190] width 342 height 193
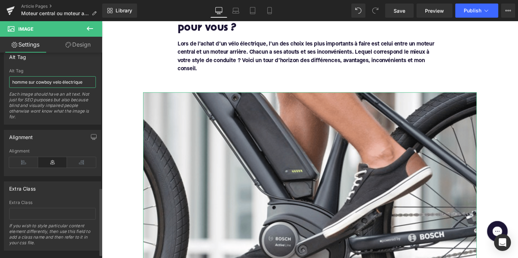
click at [49, 83] on input "homme sur cowboy velo électrique" at bounding box center [52, 82] width 87 height 12
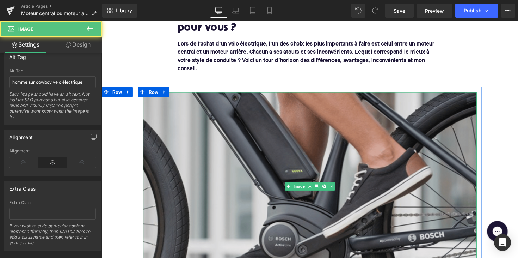
click at [228, 131] on img at bounding box center [315, 190] width 342 height 193
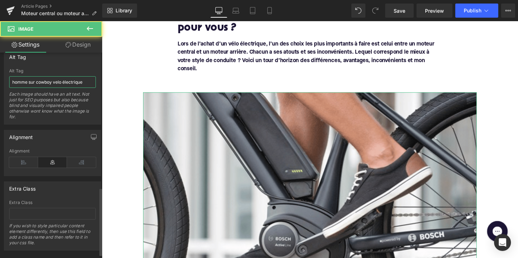
click at [41, 83] on input "homme sur cowboy velo électrique" at bounding box center [52, 82] width 87 height 12
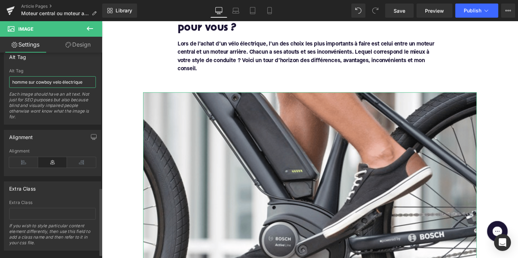
click at [41, 83] on input "homme sur cowboy velo électrique" at bounding box center [52, 82] width 87 height 12
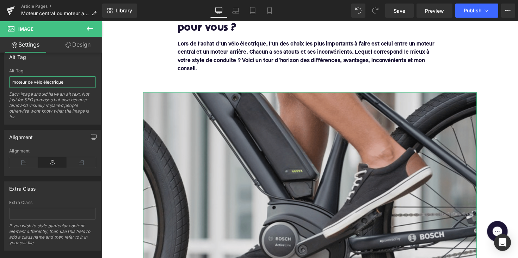
type input "moteur de vélo électrique"
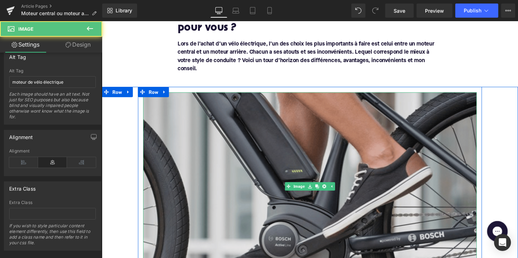
click at [154, 113] on img at bounding box center [315, 190] width 342 height 193
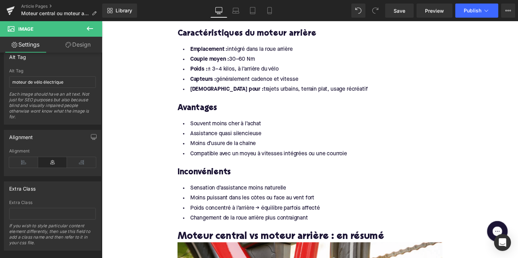
scroll to position [736, 0]
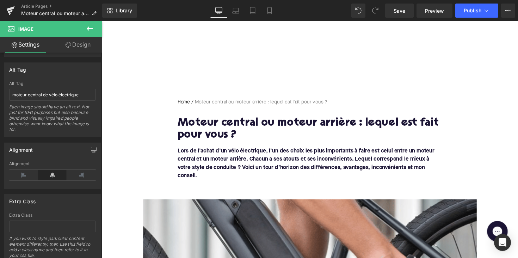
scroll to position [0, 0]
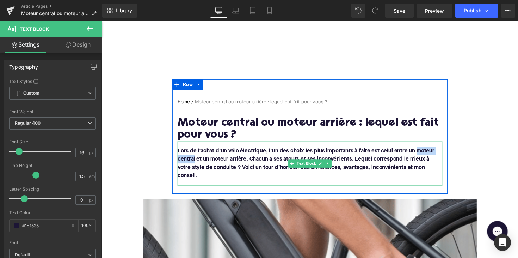
drag, startPoint x: 422, startPoint y: 153, endPoint x: 196, endPoint y: 163, distance: 226.6
click at [196, 163] on font "Lors de l’achat d’un vélo électrique, l’un des choix les plus importants à fair…" at bounding box center [311, 166] width 263 height 31
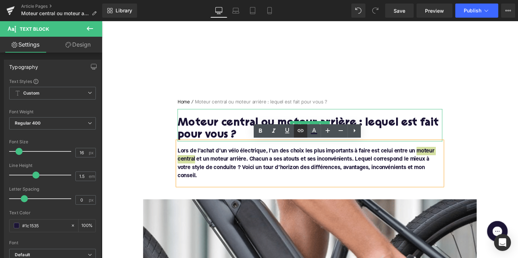
click at [305, 132] on link at bounding box center [300, 130] width 13 height 13
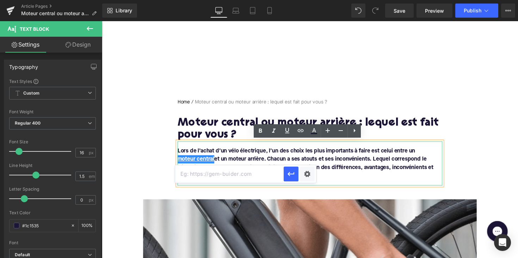
click at [249, 176] on input "text" at bounding box center [229, 174] width 109 height 18
paste input "[URL][DOMAIN_NAME]"
click at [287, 176] on icon "button" at bounding box center [291, 174] width 8 height 8
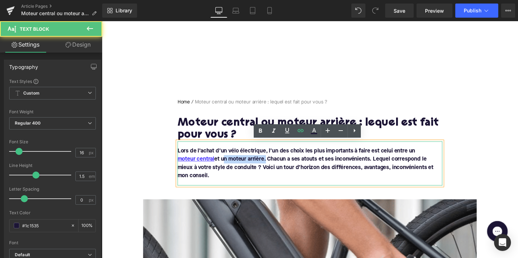
drag, startPoint x: 224, startPoint y: 162, endPoint x: 268, endPoint y: 161, distance: 43.7
click at [268, 161] on font "Lors de l’achat d’un vélo électrique, l’un des choix les plus importants à fair…" at bounding box center [311, 166] width 262 height 31
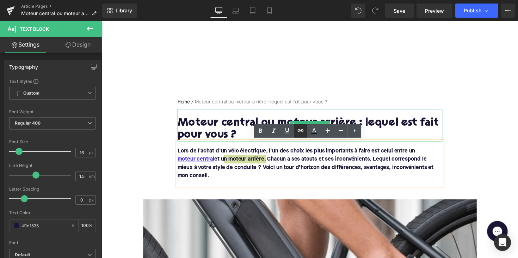
click at [299, 132] on icon at bounding box center [301, 130] width 8 height 8
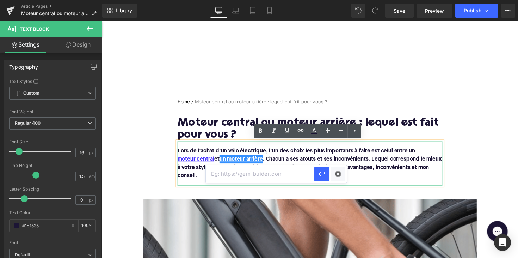
click at [265, 165] on input "text" at bounding box center [260, 174] width 109 height 18
paste input "[URL][DOMAIN_NAME]"
click at [320, 180] on button "button" at bounding box center [322, 173] width 15 height 15
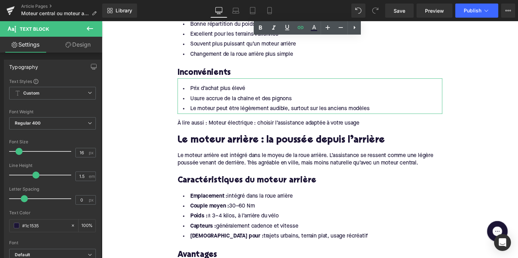
scroll to position [562, 0]
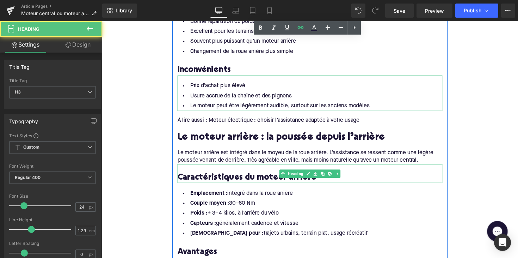
click at [245, 168] on div "Caractéristiques du moteur arrière Heading" at bounding box center [316, 177] width 272 height 19
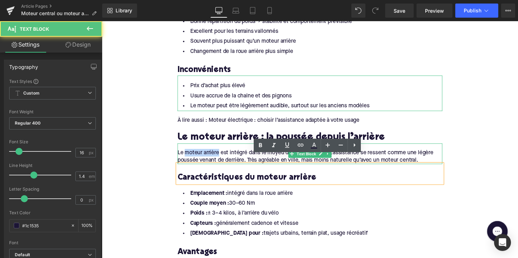
drag, startPoint x: 221, startPoint y: 147, endPoint x: 187, endPoint y: 147, distance: 34.2
click at [187, 152] on div "Le moteur arrière est intégré dans le moyeu de la roue arrière. L’assistance se…" at bounding box center [316, 160] width 272 height 16
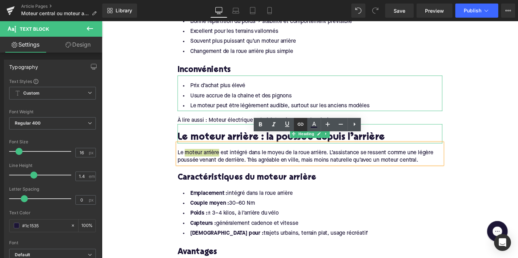
click at [297, 123] on link at bounding box center [300, 124] width 13 height 13
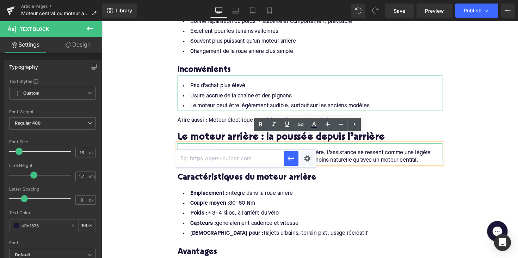
click at [261, 164] on input "text" at bounding box center [229, 159] width 109 height 18
paste input "[URL][DOMAIN_NAME]"
type input "[URL][DOMAIN_NAME]"
click at [293, 158] on icon "button" at bounding box center [291, 158] width 8 height 8
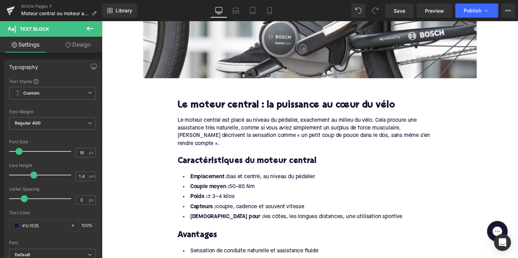
scroll to position [308, 0]
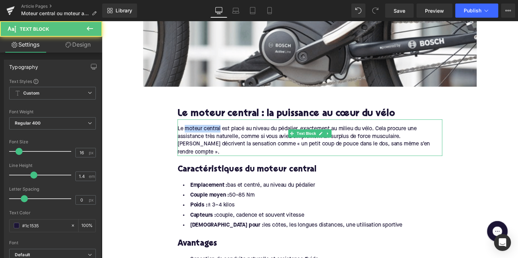
drag, startPoint x: 223, startPoint y: 131, endPoint x: 186, endPoint y: 130, distance: 37.0
click at [186, 130] on div "Le moteur central est placé au niveau du pédalier, exactement au milieu du vélo…" at bounding box center [316, 143] width 272 height 32
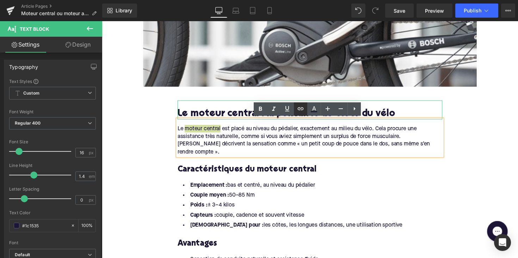
click at [303, 111] on icon at bounding box center [301, 108] width 8 height 8
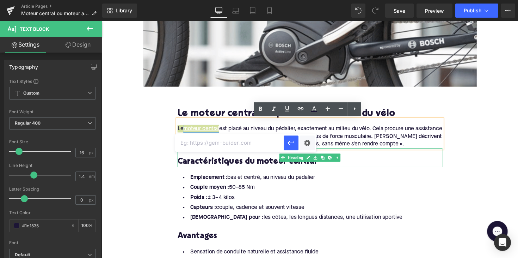
click at [262, 150] on input "text" at bounding box center [229, 143] width 109 height 18
paste input "[URL][DOMAIN_NAME]"
type input "[URL][DOMAIN_NAME]"
click at [288, 141] on icon "button" at bounding box center [291, 143] width 8 height 8
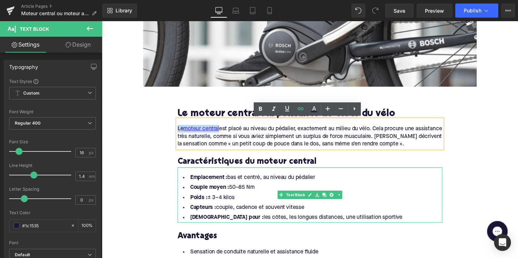
click at [288, 188] on li "Couple moyen : 50–85 Nm" at bounding box center [316, 192] width 272 height 10
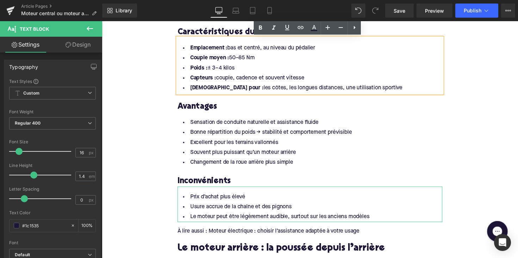
scroll to position [466, 0]
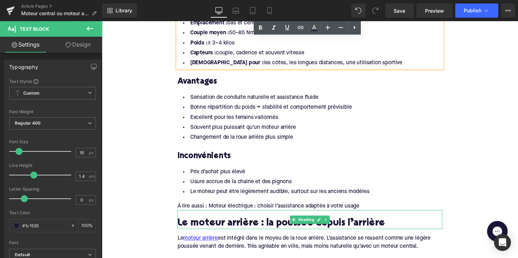
click at [237, 214] on div at bounding box center [316, 215] width 272 height 2
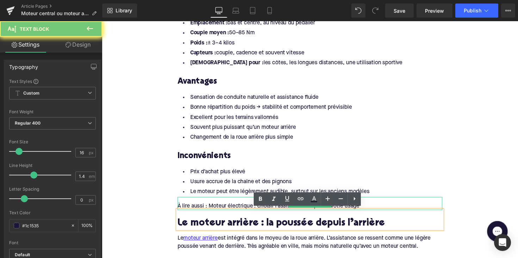
click at [220, 209] on div "À lire aussi : Moteur électrique : choisir l’assistance adaptée à votre usage" at bounding box center [316, 211] width 272 height 8
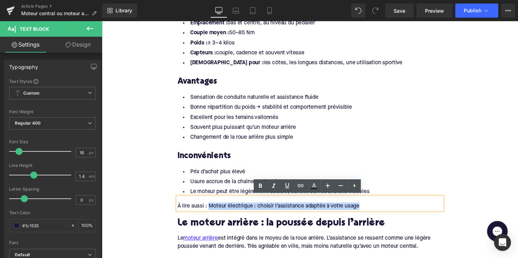
drag, startPoint x: 211, startPoint y: 208, endPoint x: 422, endPoint y: 213, distance: 211.0
click at [371, 208] on div "À lire aussi : Moteur électrique : choisir l’assistance adaptée à votre usage" at bounding box center [316, 211] width 272 height 8
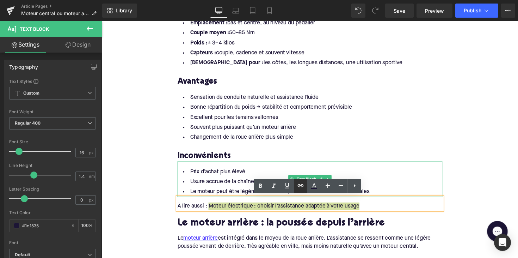
click at [302, 188] on icon at bounding box center [301, 185] width 8 height 8
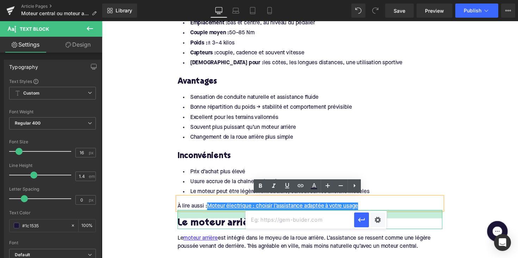
click at [279, 215] on input "text" at bounding box center [300, 220] width 109 height 18
paste input "[URL][DOMAIN_NAME]"
click at [365, 220] on icon "button" at bounding box center [362, 220] width 8 height 8
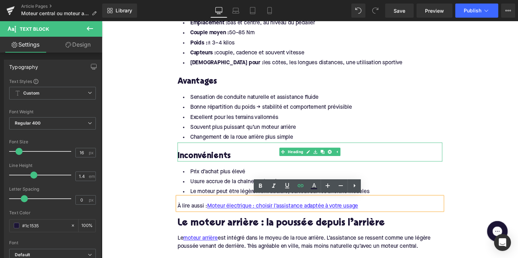
click at [366, 145] on div at bounding box center [316, 146] width 272 height 2
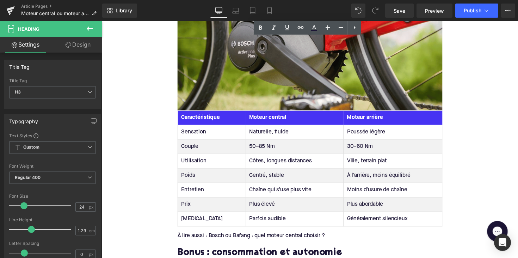
scroll to position [1041, 0]
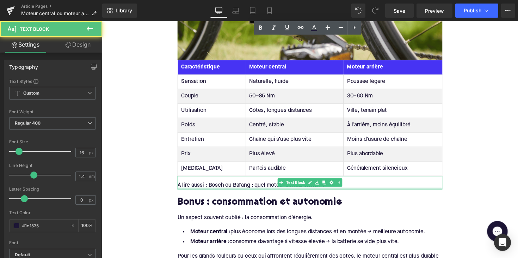
click at [238, 192] on div at bounding box center [316, 193] width 272 height 2
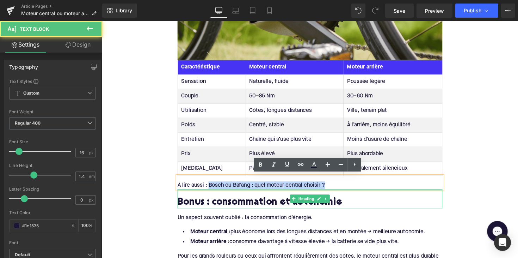
drag, startPoint x: 210, startPoint y: 188, endPoint x: 363, endPoint y: 191, distance: 152.4
click at [363, 191] on div "À lire aussi : Bosch ou Bafang : quel moteur central choisir ?" at bounding box center [316, 189] width 272 height 8
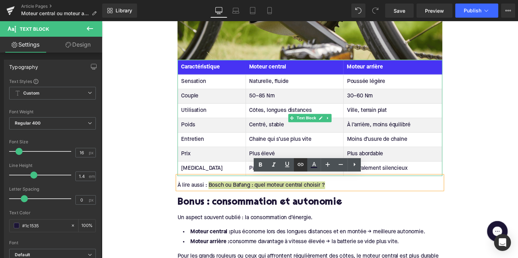
click at [303, 167] on icon at bounding box center [301, 164] width 8 height 8
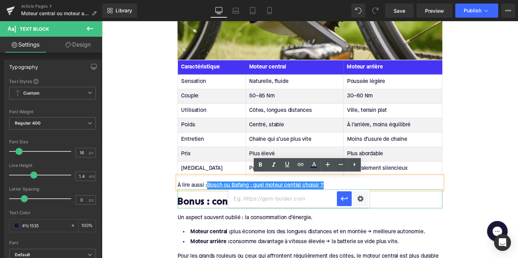
click at [265, 201] on input "text" at bounding box center [283, 199] width 109 height 18
paste input "[URL][DOMAIN_NAME]"
type input "[URL][DOMAIN_NAME]"
click at [343, 202] on icon "button" at bounding box center [344, 198] width 8 height 8
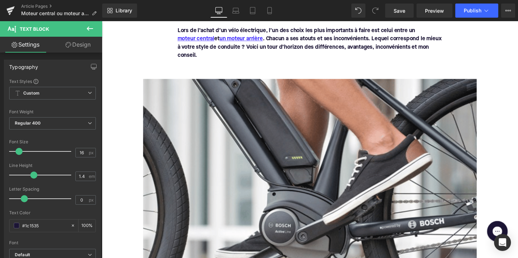
scroll to position [101, 0]
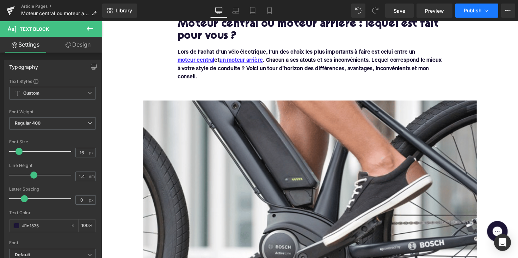
click at [470, 13] on span "Publish" at bounding box center [473, 11] width 18 height 6
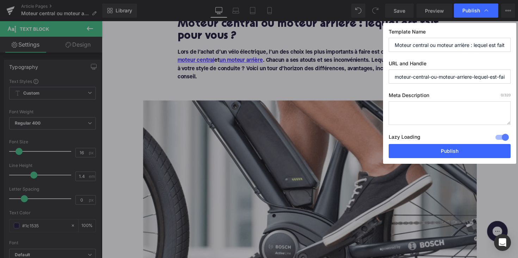
click at [441, 108] on textarea at bounding box center [450, 113] width 122 height 24
paste textarea "Découvrez les différences entre moteur central et arrière sur vélo électrique. …"
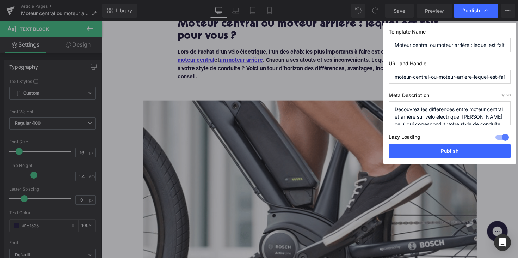
scroll to position [15, 0]
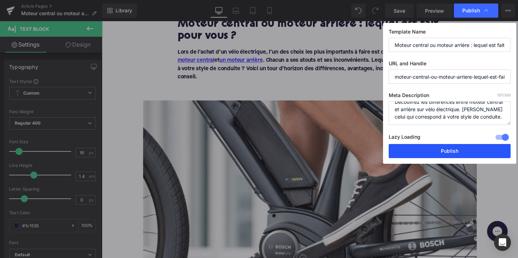
type textarea "Découvrez les différences entre moteur central et arrière sur vélo électrique. …"
click at [443, 151] on button "Publish" at bounding box center [450, 151] width 122 height 14
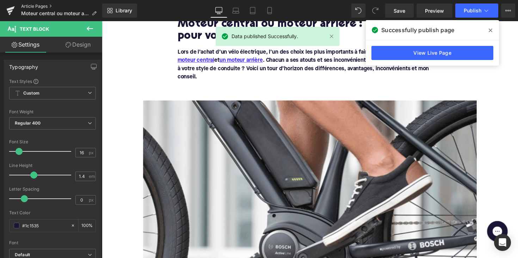
click at [42, 5] on link "Article Pages" at bounding box center [61, 7] width 81 height 6
